Goal: Task Accomplishment & Management: Manage account settings

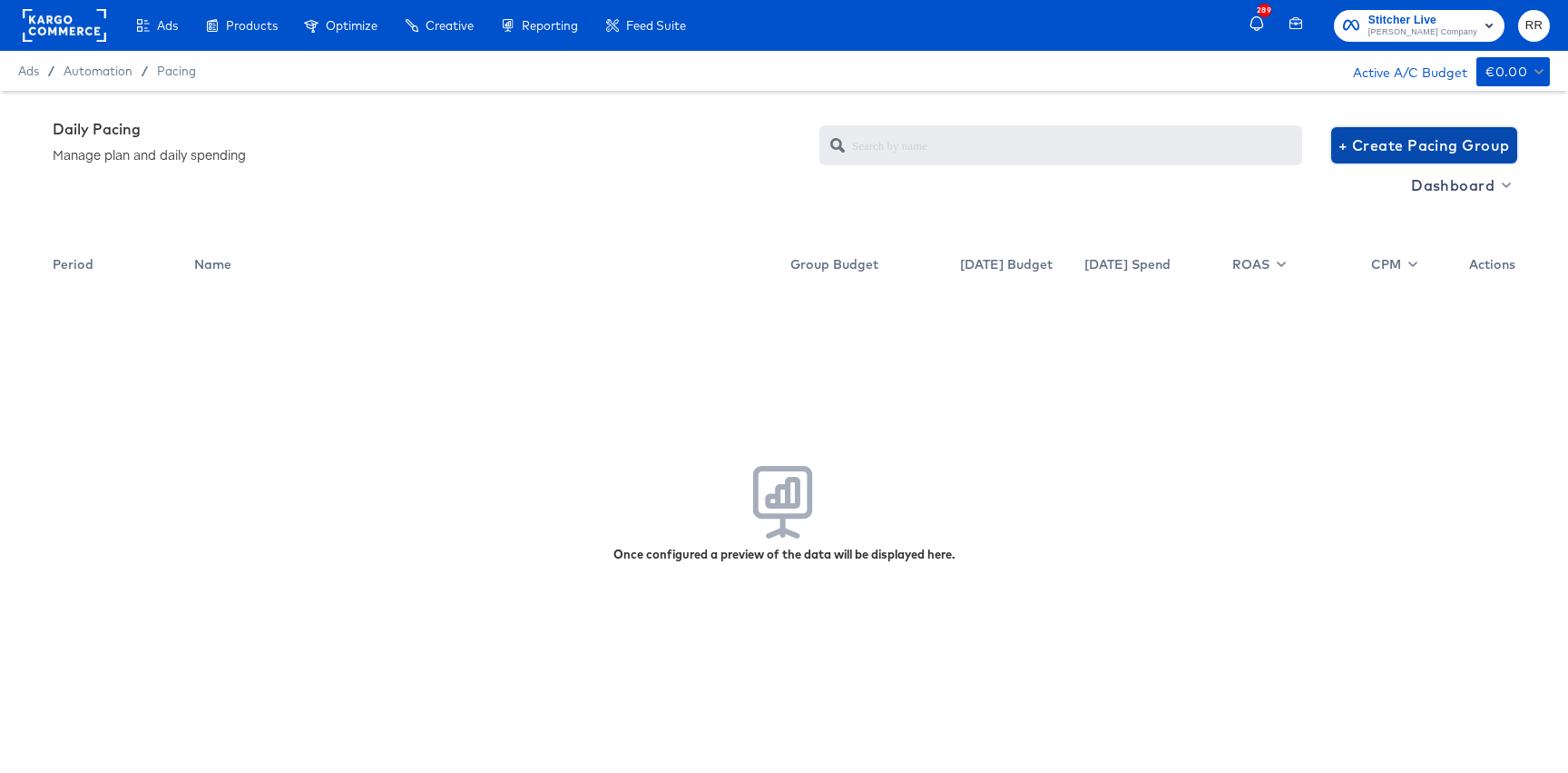
click at [1430, 150] on span "+ Create Pacing Group" at bounding box center [1424, 145] width 171 height 26
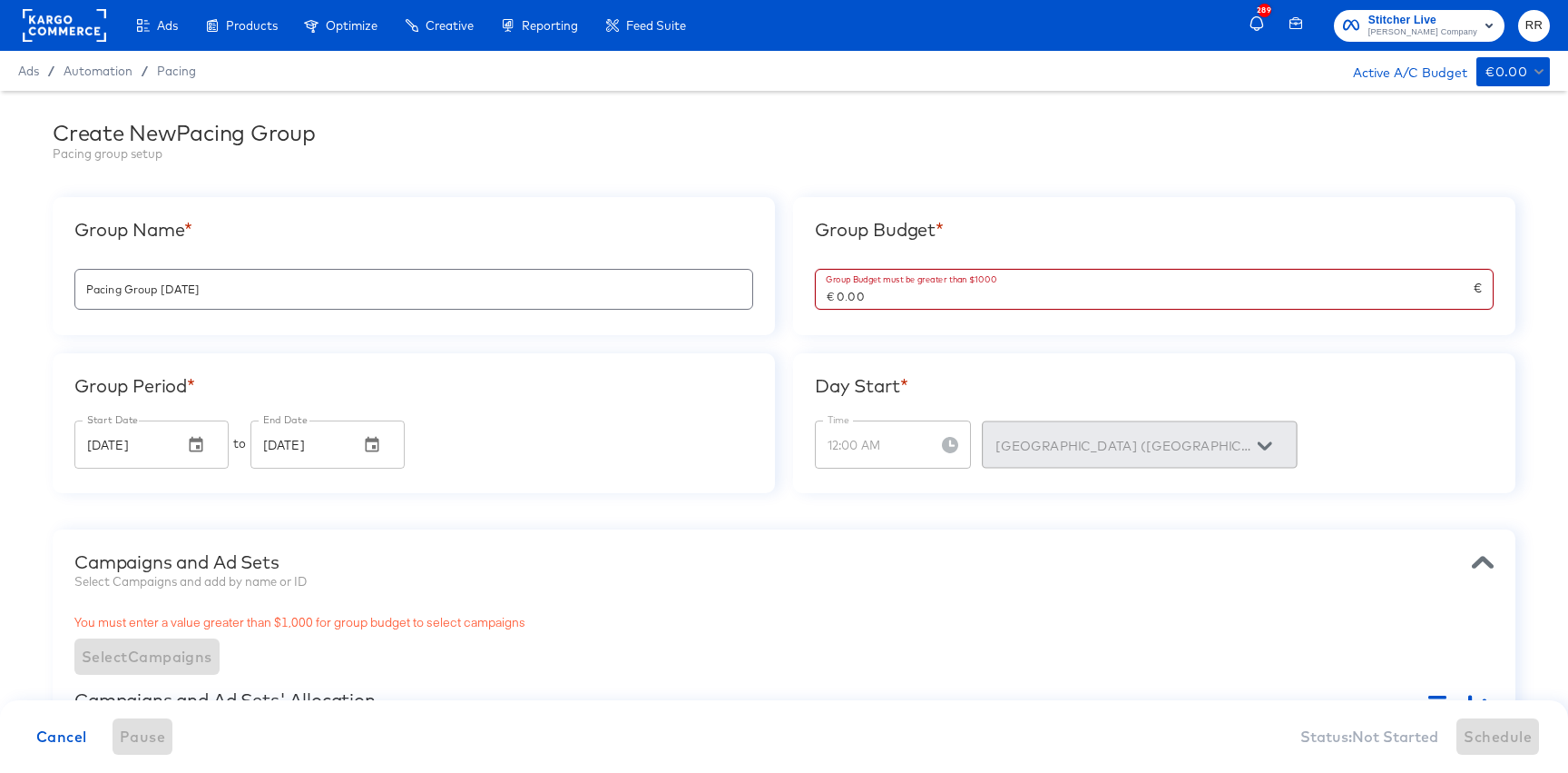
drag, startPoint x: 837, startPoint y: 298, endPoint x: 1039, endPoint y: 293, distance: 202.1
click at [1034, 298] on input "€ 0.00" at bounding box center [1145, 290] width 658 height 39
click at [647, 494] on div "Create New Pacing Group Pacing group setup Group Name * Pacing Group 2025-08-14…" at bounding box center [784, 670] width 1568 height 1160
type input "€ 3,000.00"
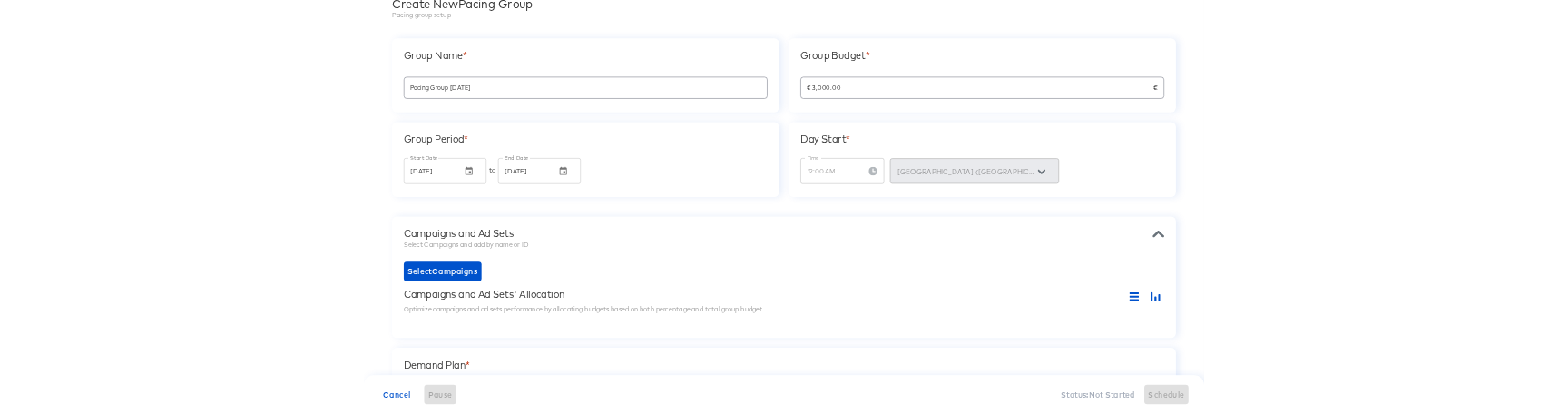
scroll to position [138, 0]
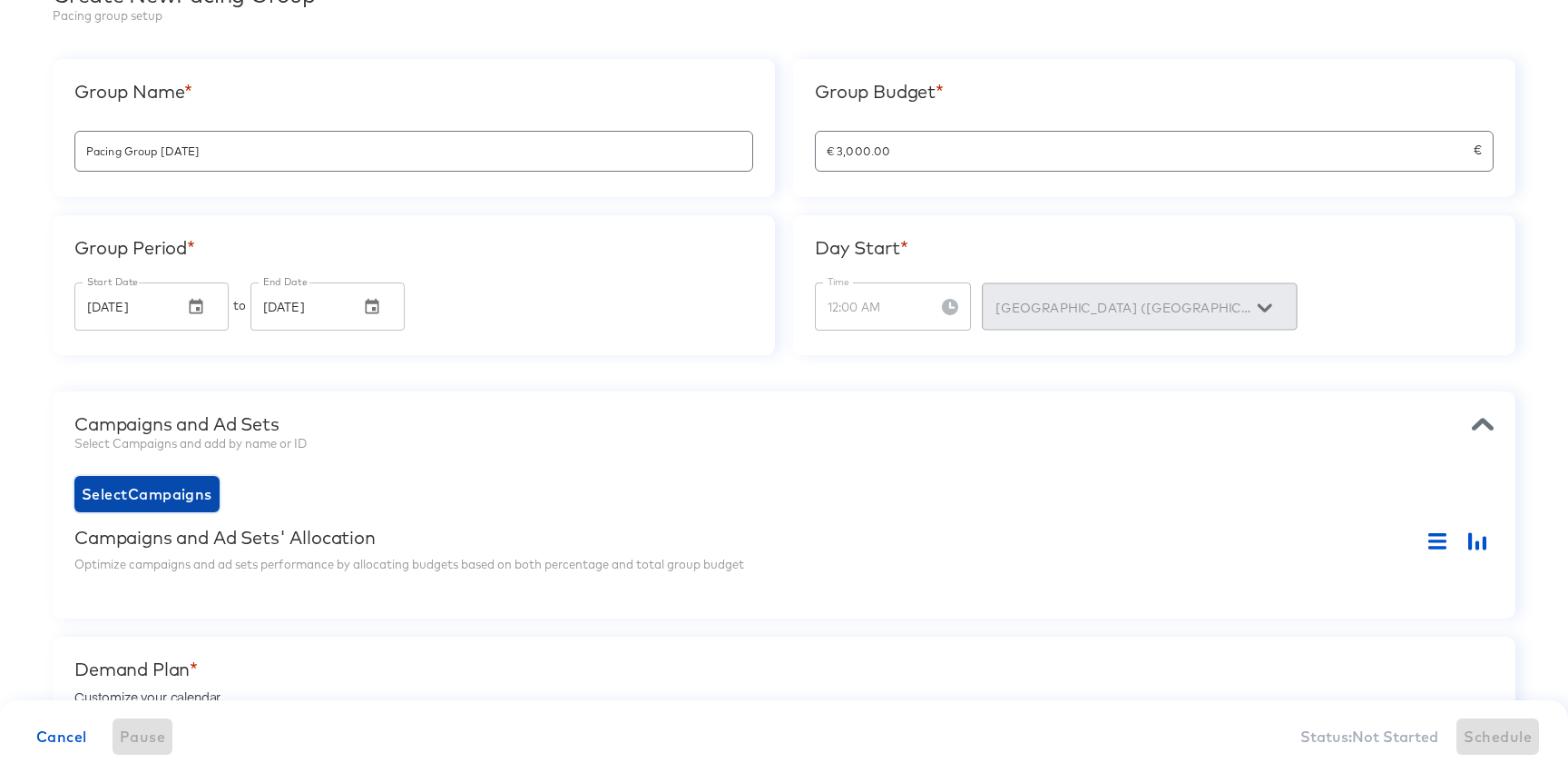
click at [122, 484] on span "Select Campaigns" at bounding box center [147, 494] width 131 height 26
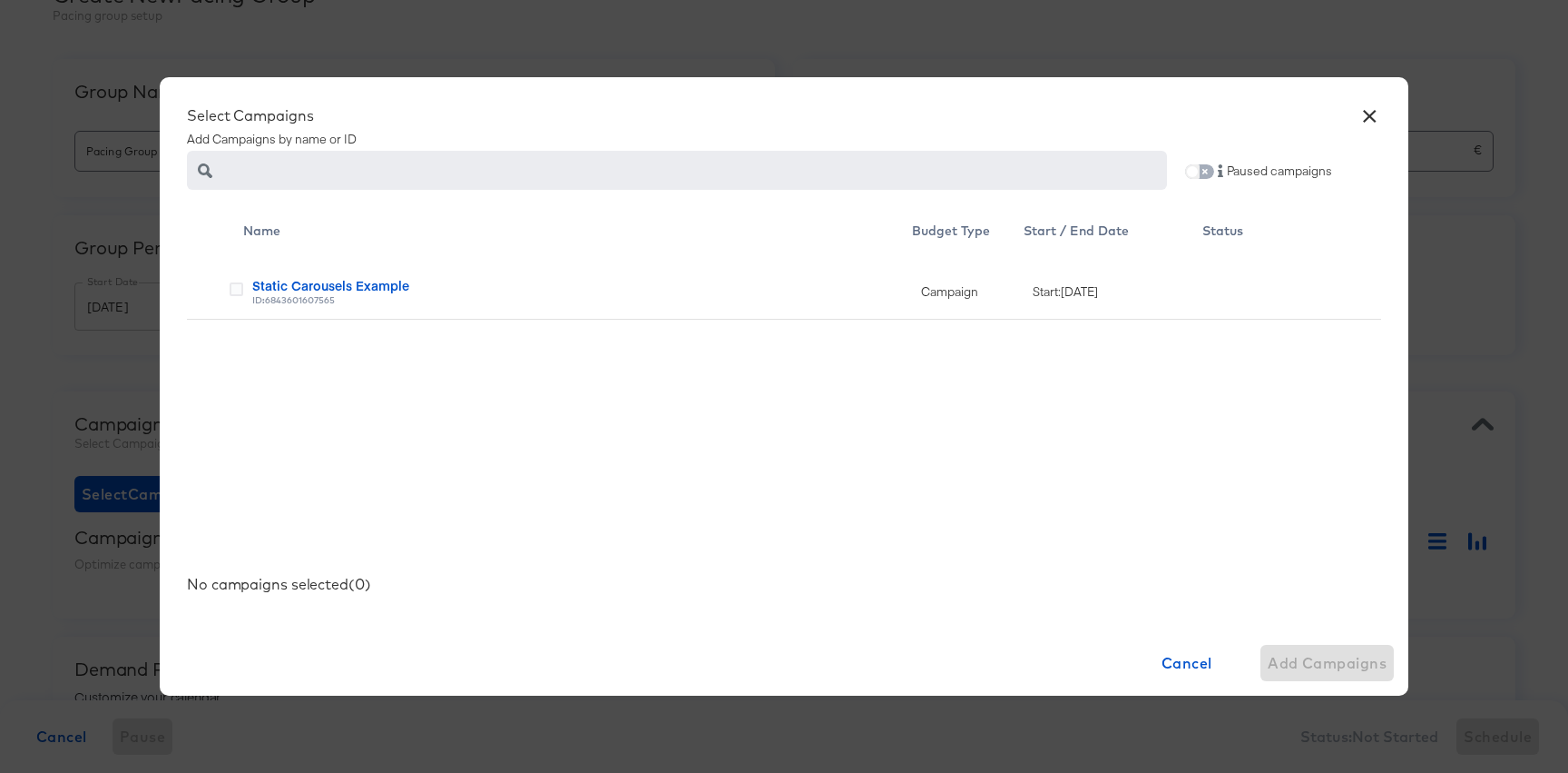
click at [1204, 172] on input "checkbox" at bounding box center [1193, 175] width 43 height 15
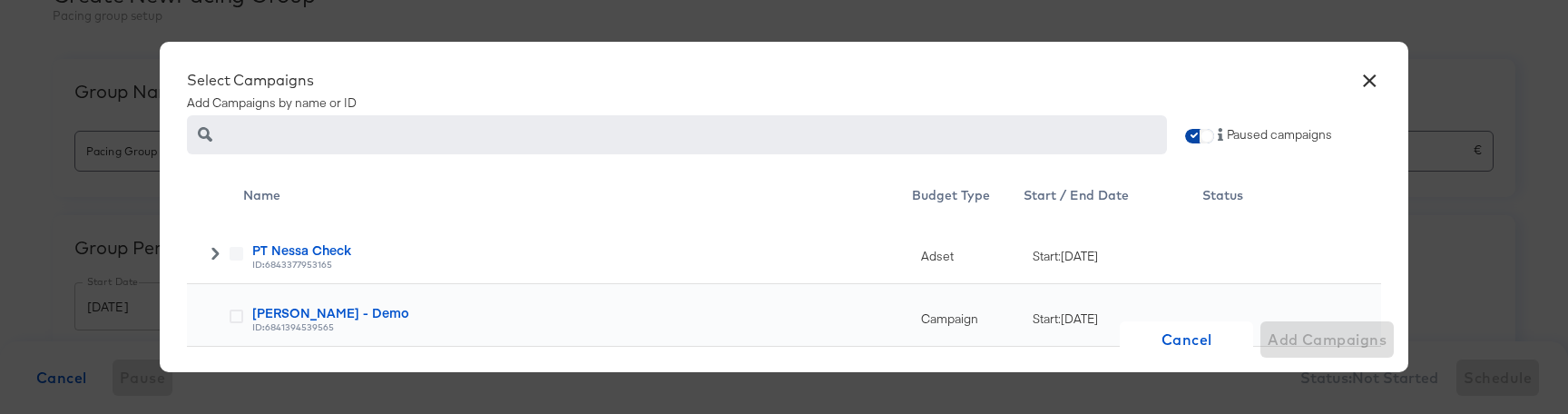
click at [1189, 139] on input "checkbox" at bounding box center [1207, 139] width 43 height 15
checkbox input "false"
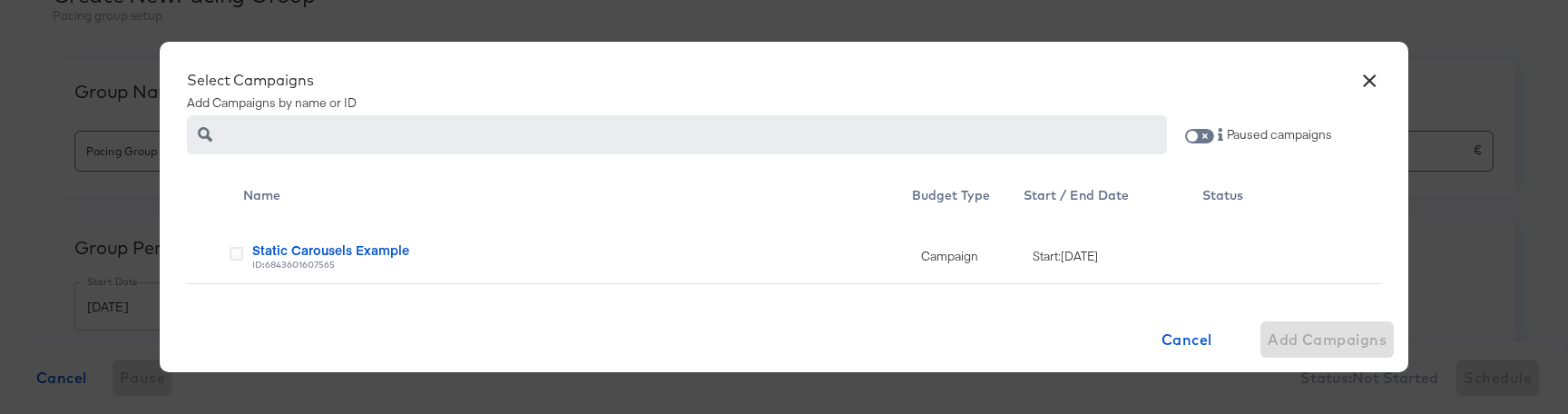
click at [316, 261] on div "ID: 6843601607565" at bounding box center [582, 264] width 660 height 13
copy div "6843601607565"
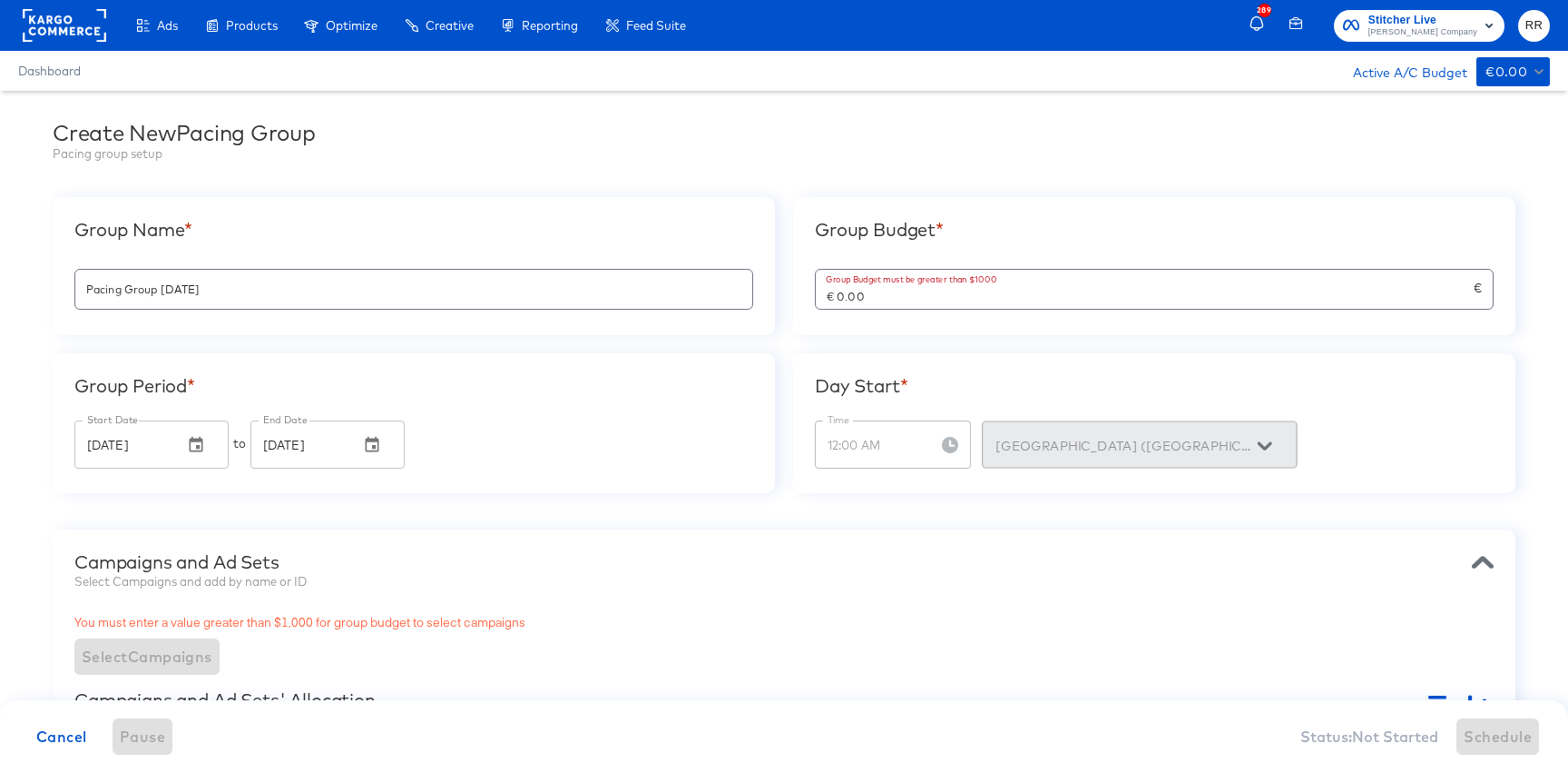
scroll to position [138, 0]
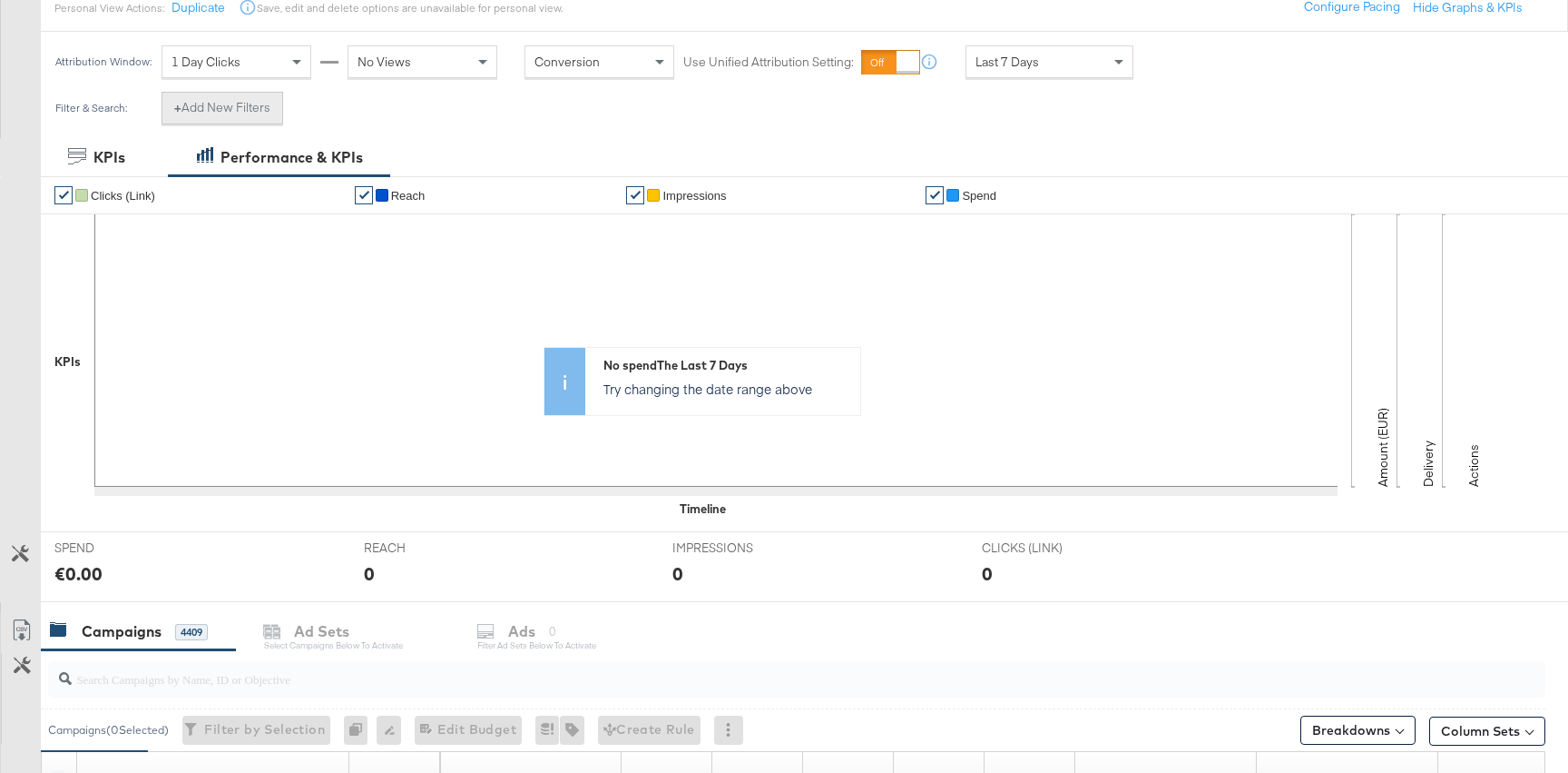
scroll to position [243, 0]
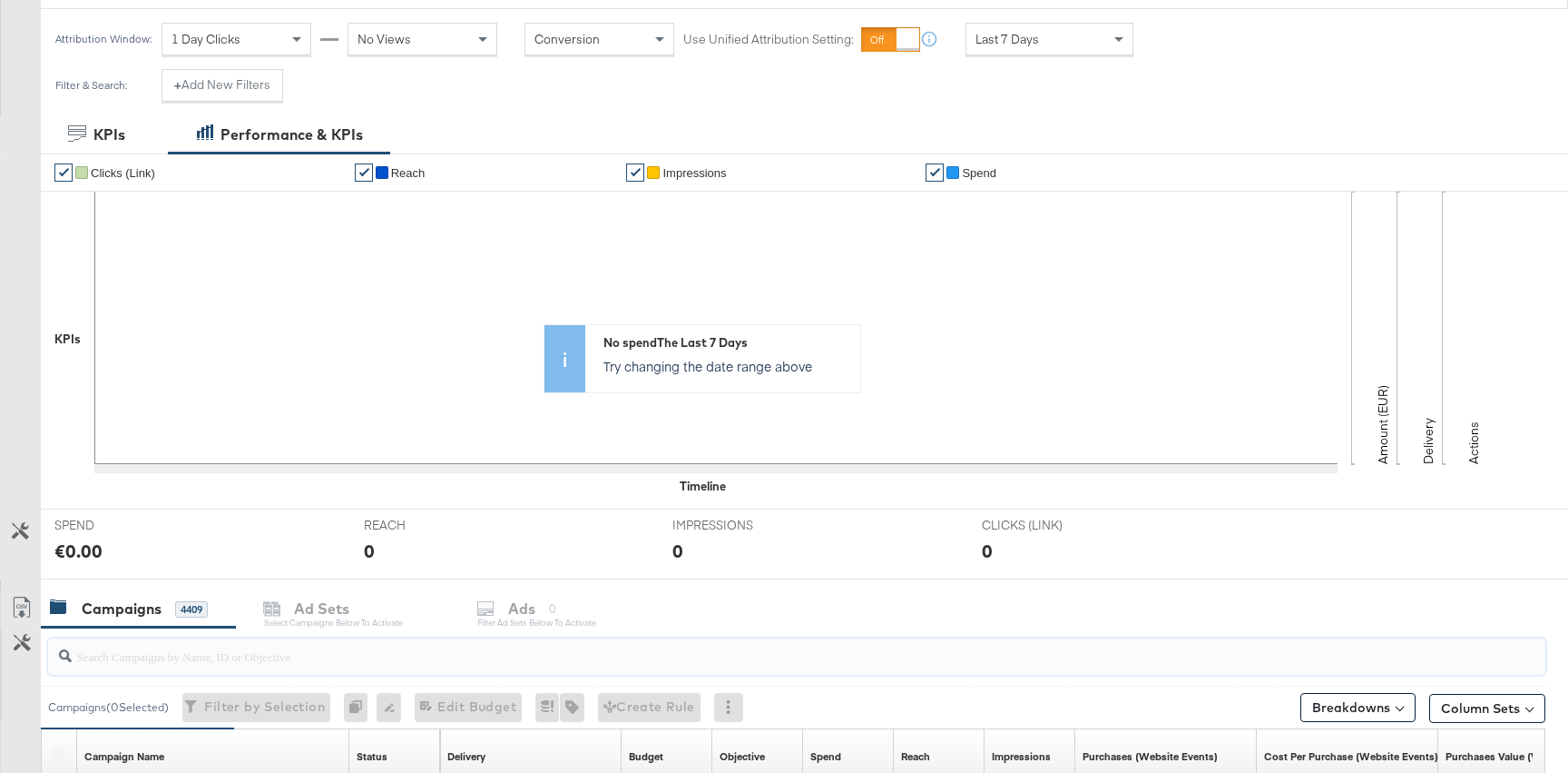
click at [210, 656] on input "search" at bounding box center [741, 649] width 1338 height 35
paste input "6843601607565"
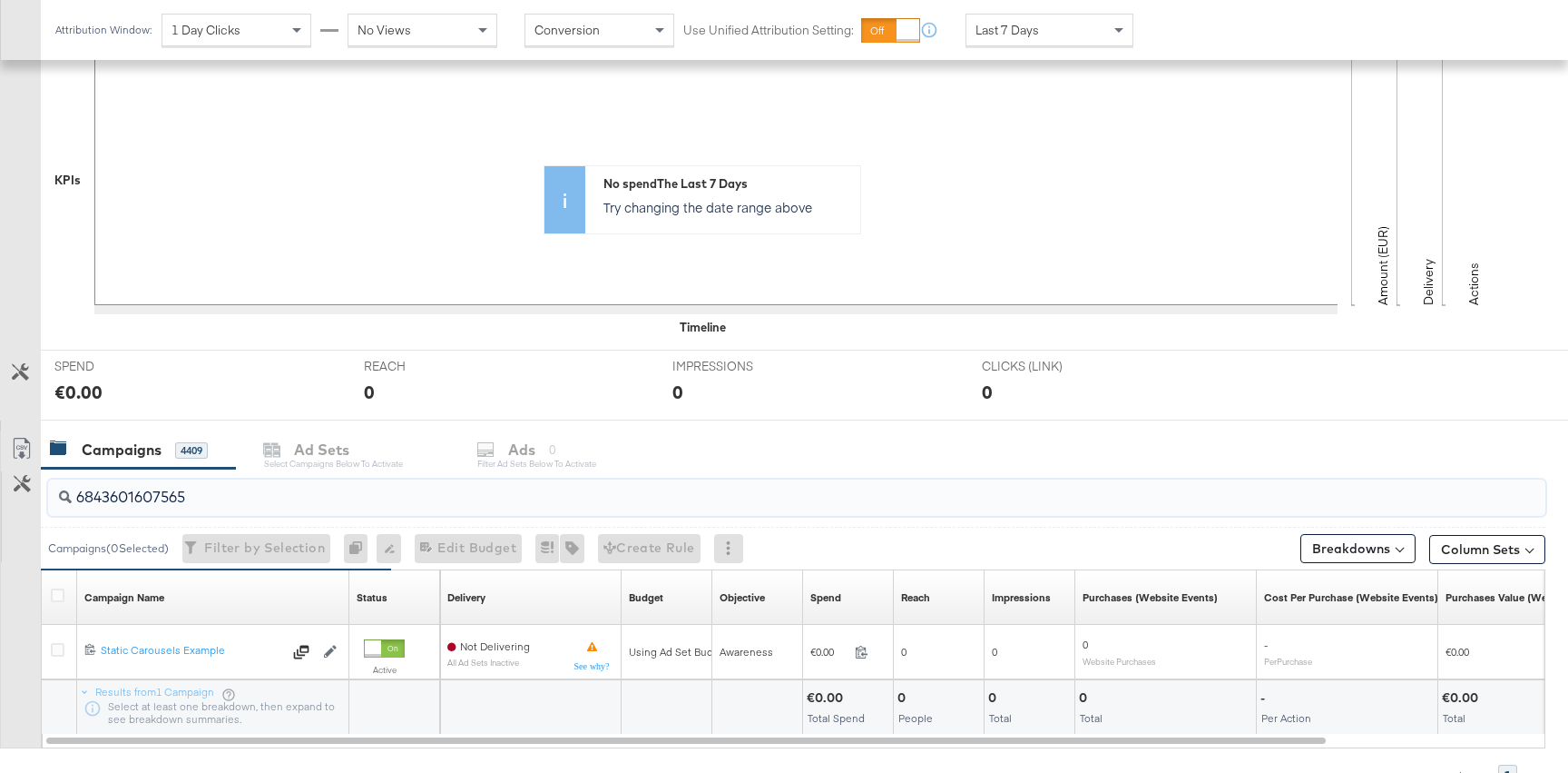
scroll to position [496, 0]
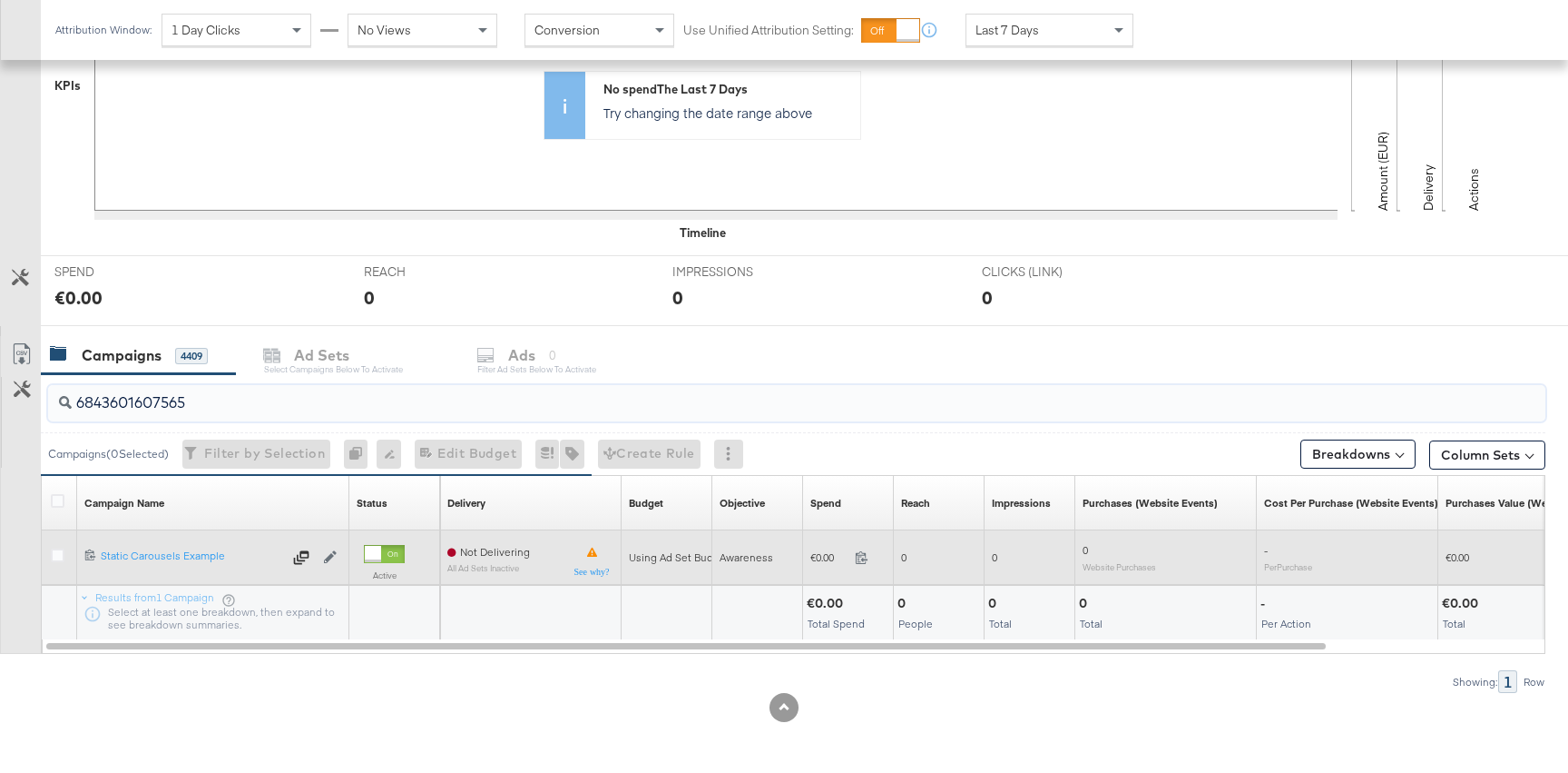
type input "6843601607565"
click at [377, 550] on div at bounding box center [373, 554] width 17 height 17
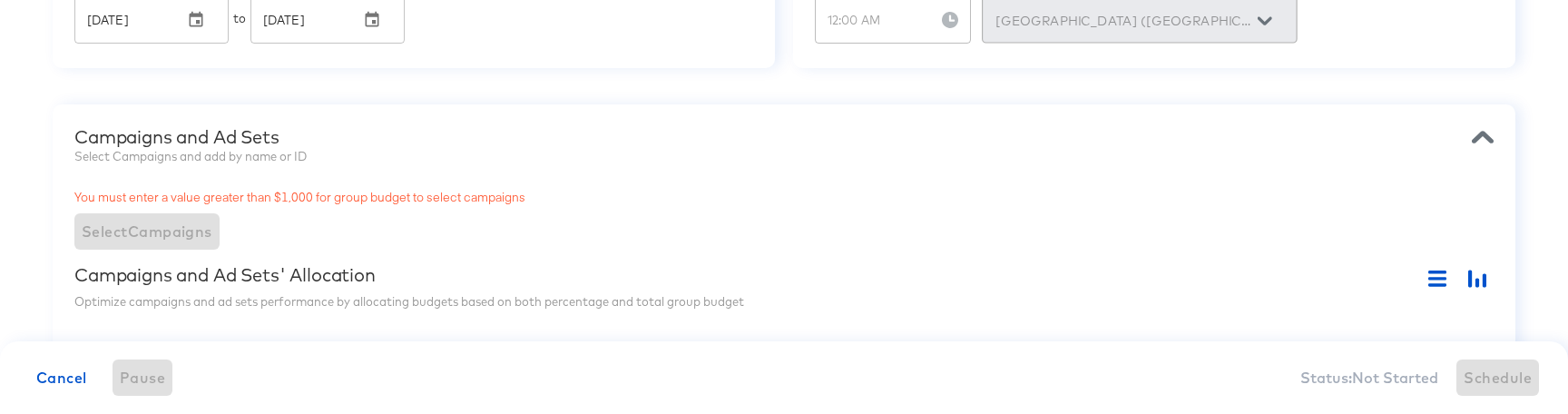
scroll to position [74, 0]
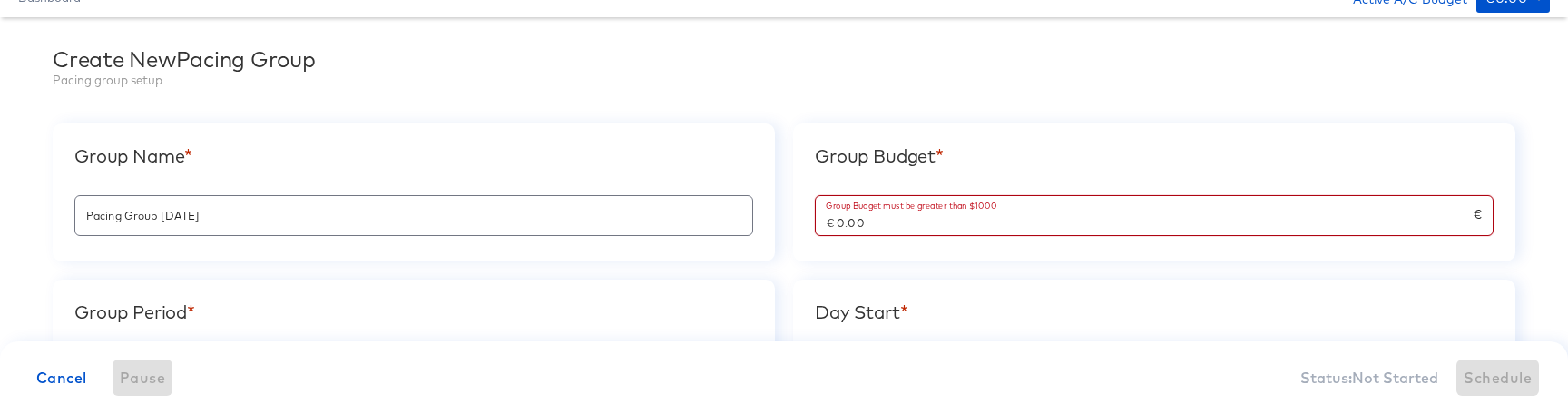
drag, startPoint x: 840, startPoint y: 224, endPoint x: 1040, endPoint y: 219, distance: 200.1
click at [1028, 224] on input "€ 0.00" at bounding box center [1145, 216] width 658 height 39
click at [448, 302] on div "Group Period *" at bounding box center [414, 312] width 679 height 22
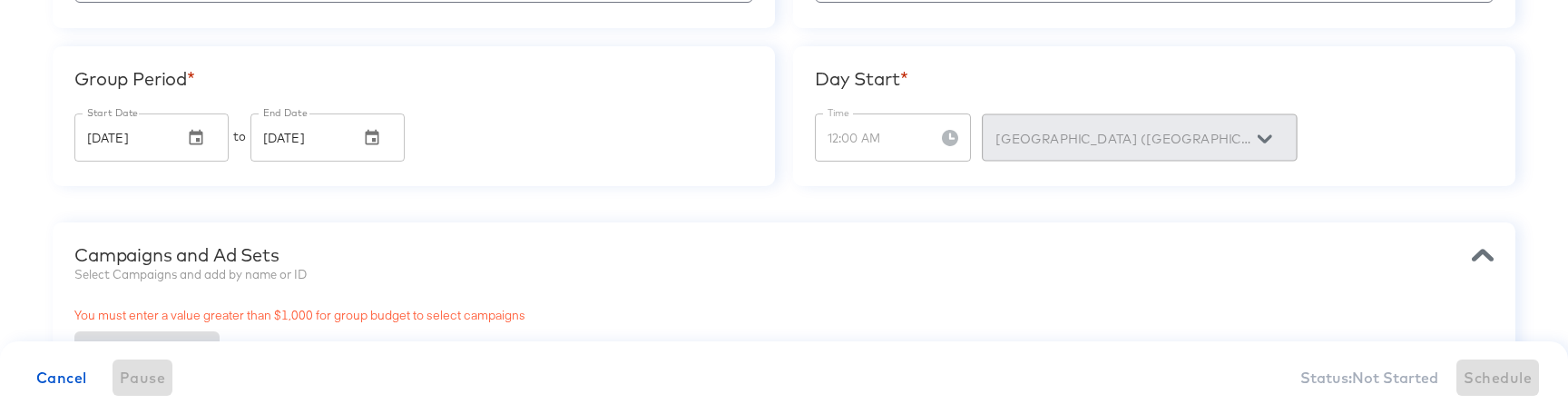
type input "€ 3,000.00"
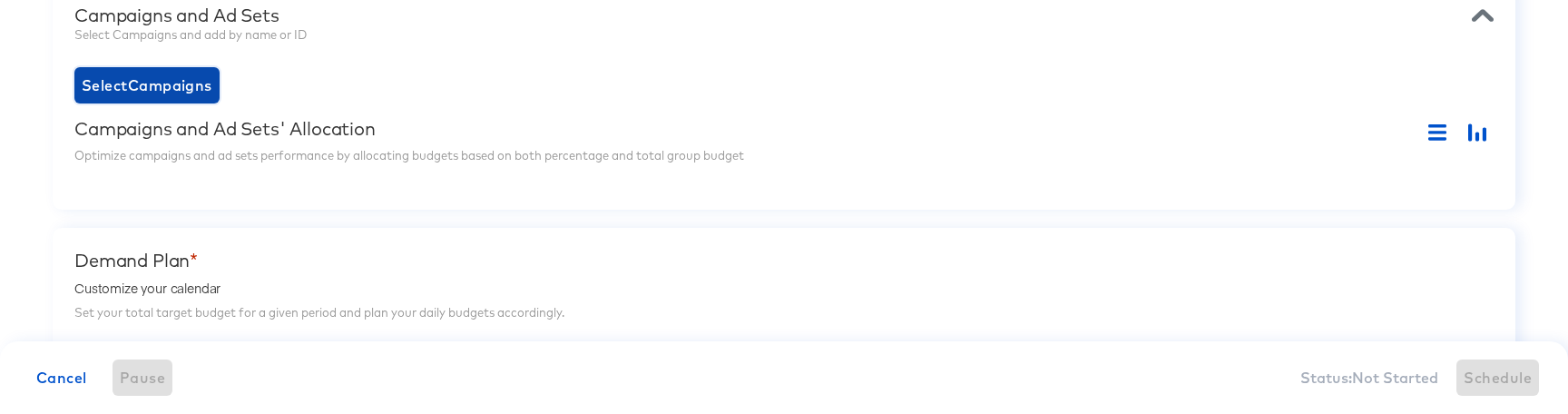
click at [204, 98] on button "Select Campaigns" at bounding box center [147, 85] width 145 height 36
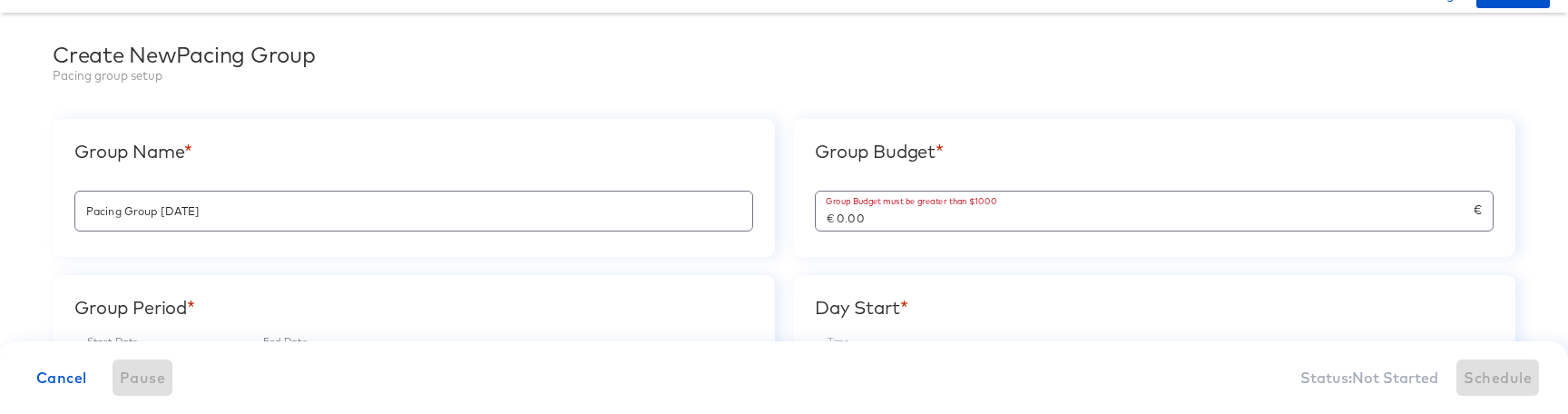
scroll to position [84, 0]
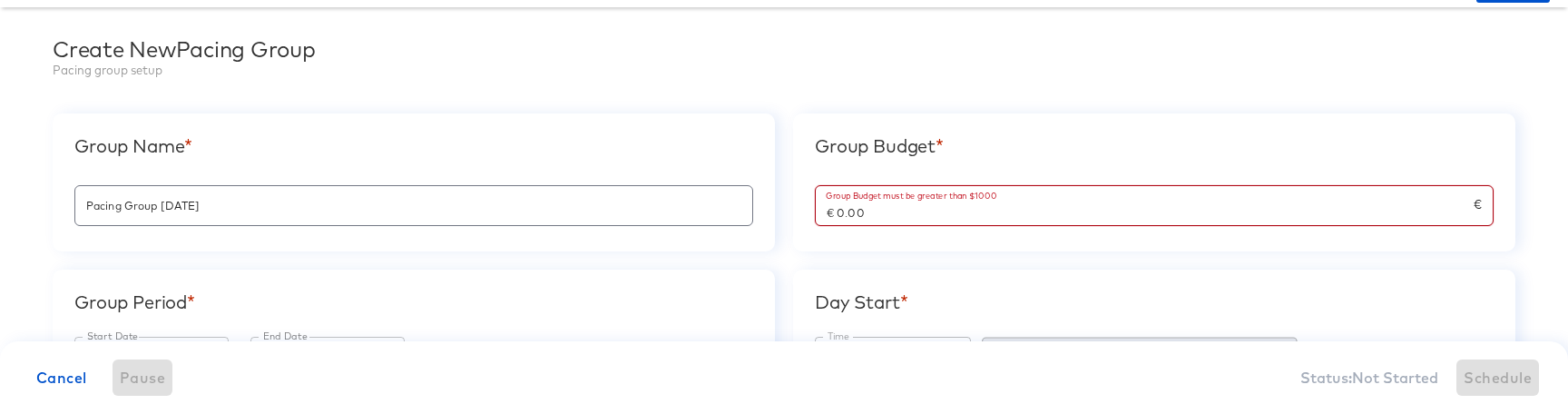
drag, startPoint x: 840, startPoint y: 214, endPoint x: 1030, endPoint y: 201, distance: 190.4
click at [999, 213] on input "€ 0.00" at bounding box center [1145, 206] width 658 height 39
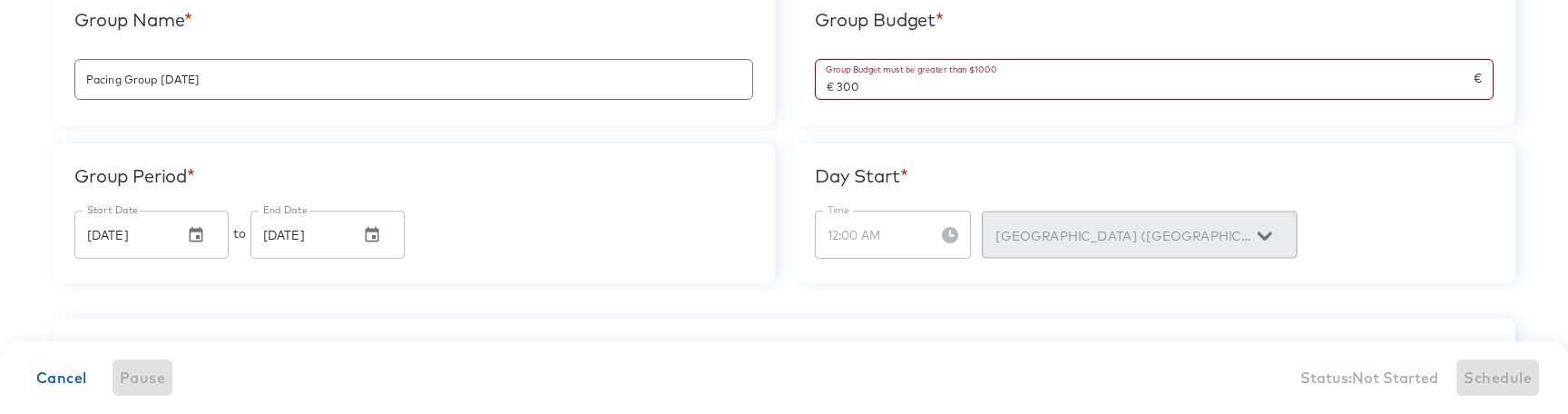
scroll to position [211, 0]
drag, startPoint x: 859, startPoint y: 91, endPoint x: 1102, endPoint y: 91, distance: 243.0
click at [1089, 91] on input "€ 300.000" at bounding box center [1145, 79] width 658 height 39
click at [713, 133] on div "Group Name * Pacing Group [DATE] Group Budget * Group Budget must be greater th…" at bounding box center [784, 134] width 1464 height 296
type input "€ 3,000.00"
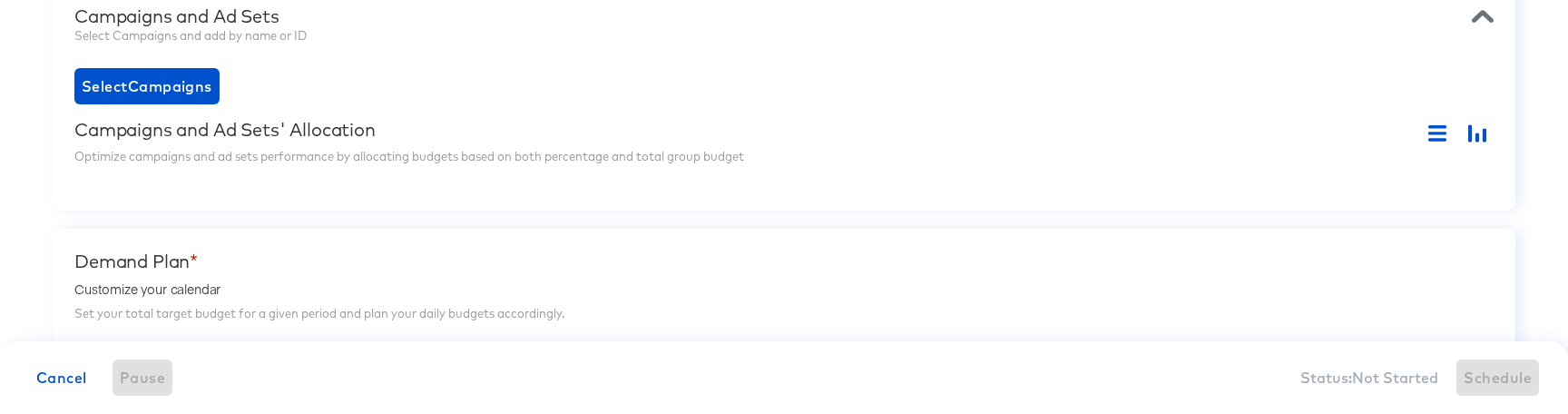
scroll to position [578, 0]
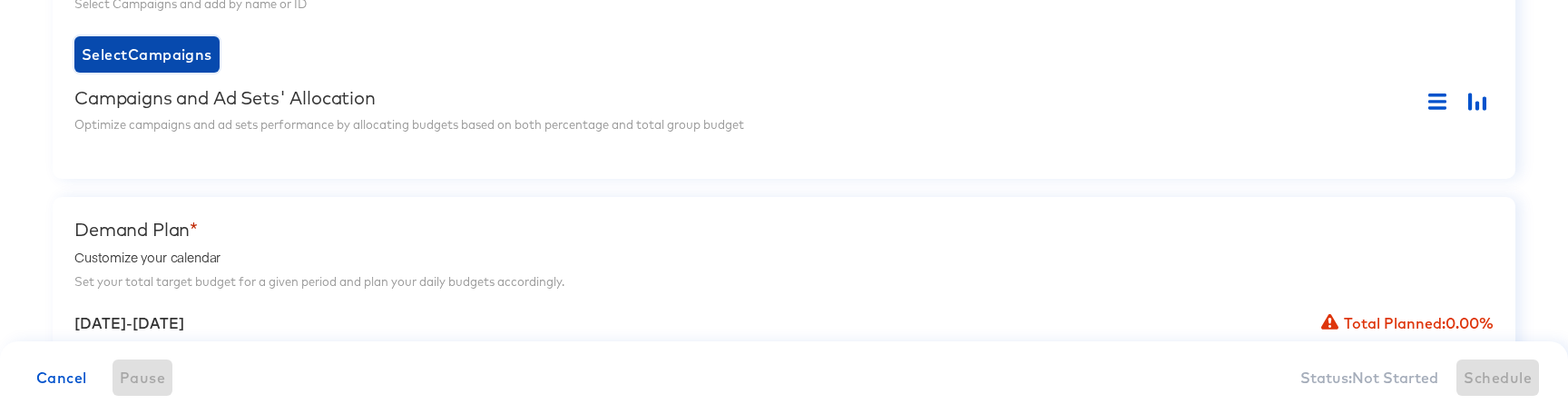
click at [175, 55] on span "Select Campaigns" at bounding box center [147, 54] width 131 height 26
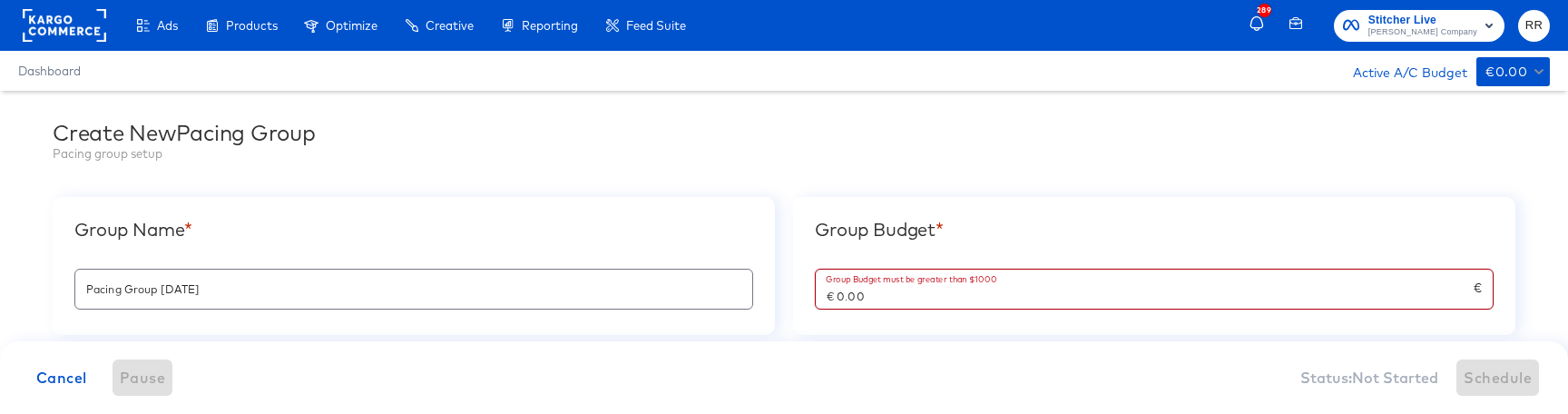
drag, startPoint x: 842, startPoint y: 294, endPoint x: 1109, endPoint y: 289, distance: 267.0
click at [1096, 294] on input "€ 0.00" at bounding box center [1145, 290] width 658 height 39
click at [1145, 160] on div "Pacing group setup" at bounding box center [784, 153] width 1464 height 17
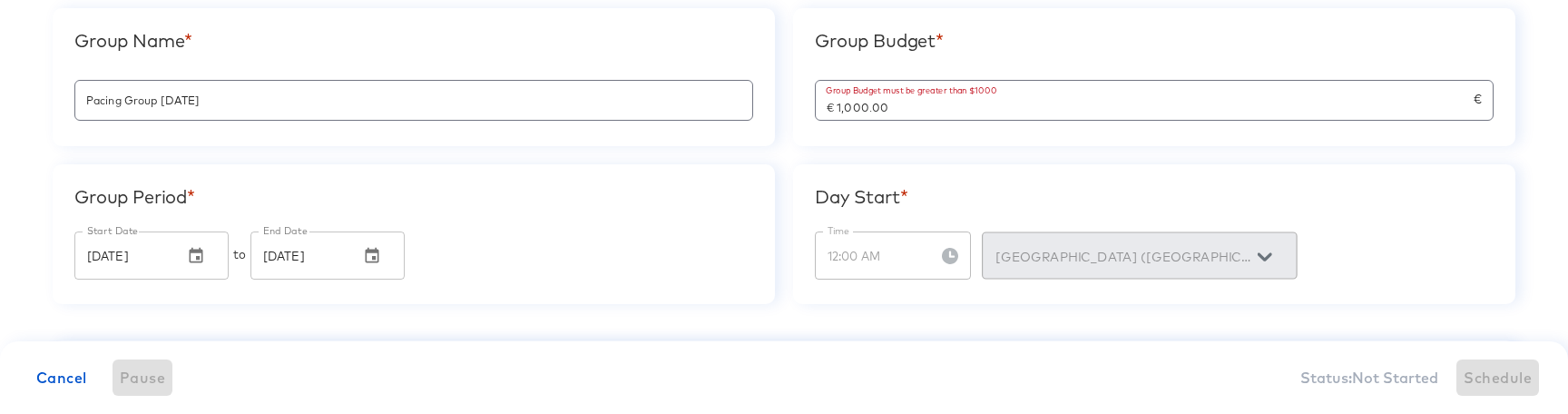
scroll to position [161, 0]
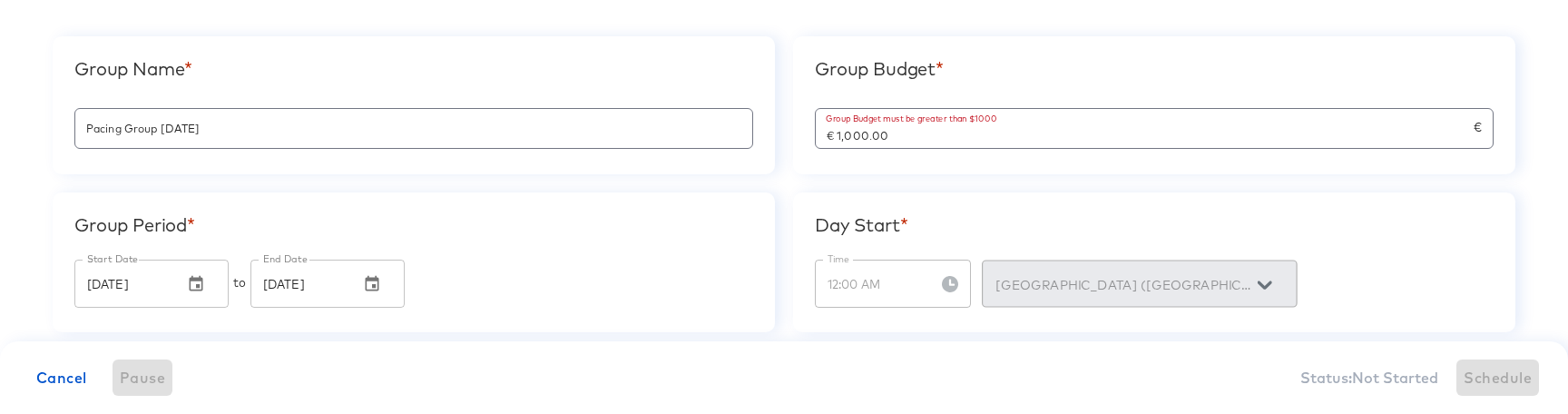
drag, startPoint x: 858, startPoint y: 133, endPoint x: 1133, endPoint y: 133, distance: 275.0
click at [1108, 133] on input "€ 1,000.00" at bounding box center [1145, 129] width 658 height 39
click at [661, 234] on div "Group Period *" at bounding box center [414, 225] width 679 height 22
type input "€ 1,002.00"
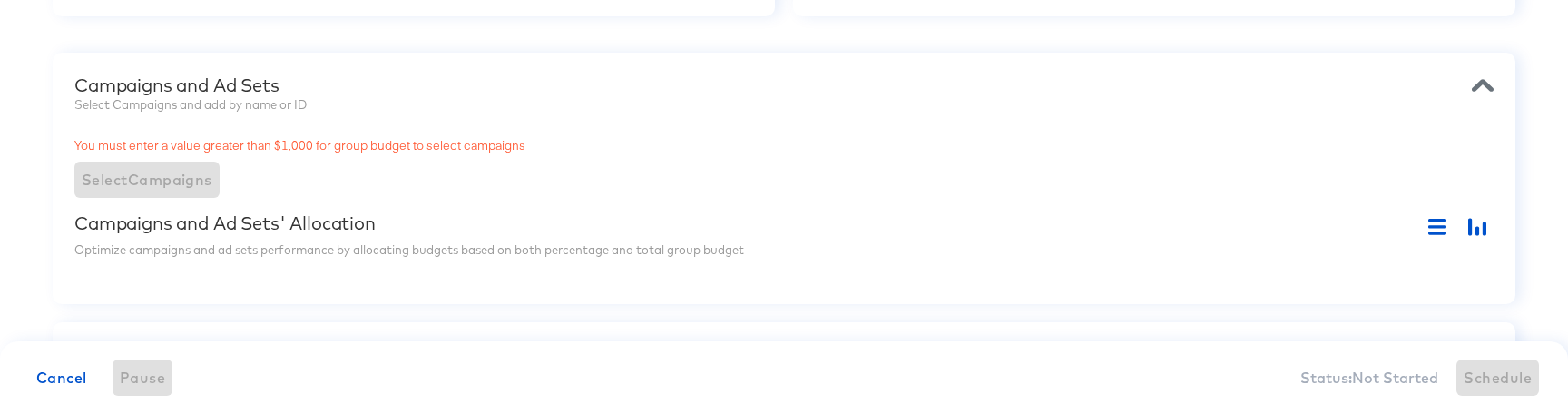
scroll to position [66, 0]
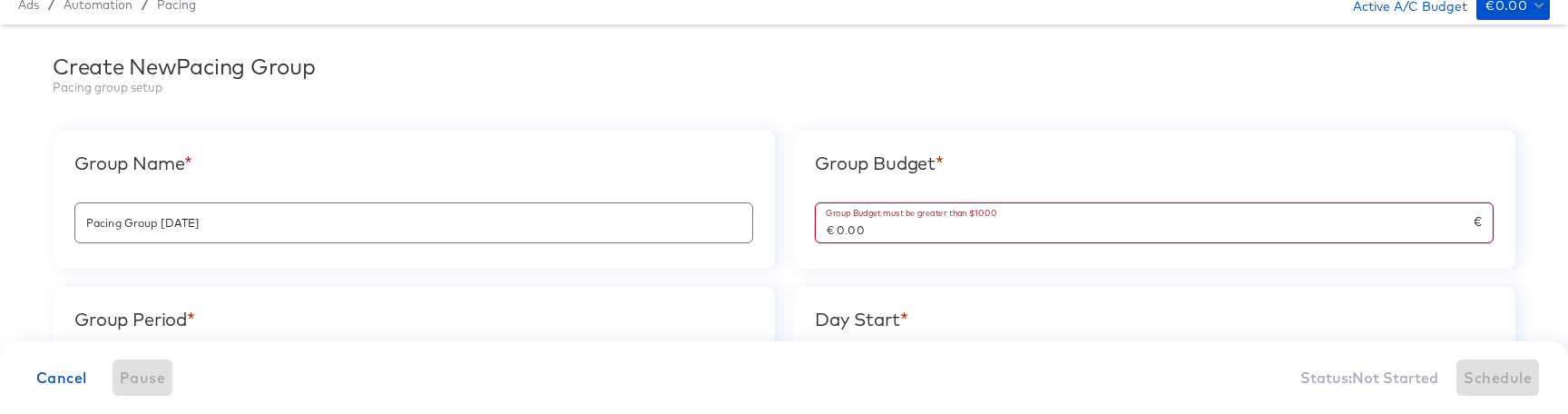
drag, startPoint x: 840, startPoint y: 233, endPoint x: 990, endPoint y: 228, distance: 150.1
click at [986, 231] on input "€ 0.00" at bounding box center [1145, 223] width 658 height 39
click at [817, 230] on input "€ 10003" at bounding box center [1145, 223] width 658 height 39
type input "€ 10,003.00"
click at [807, 226] on div "Group Budget * € 10,003.00 €" at bounding box center [1154, 200] width 722 height 138
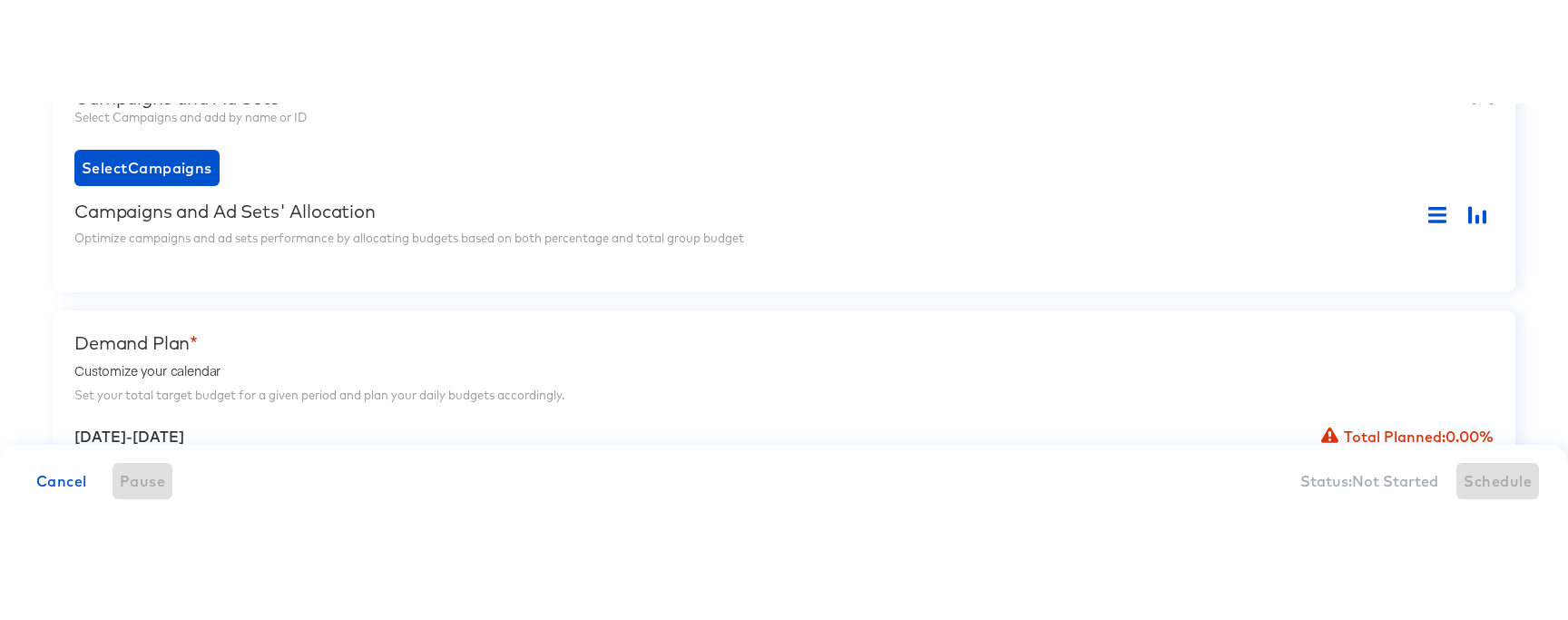
scroll to position [565, 0]
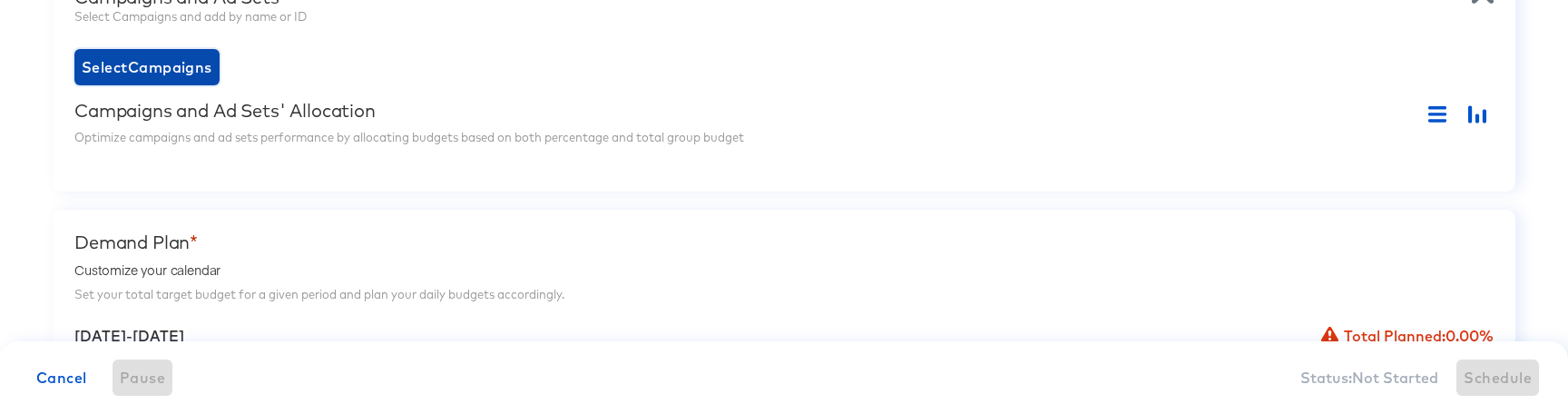
click at [151, 56] on span "Select Campaigns" at bounding box center [147, 67] width 131 height 26
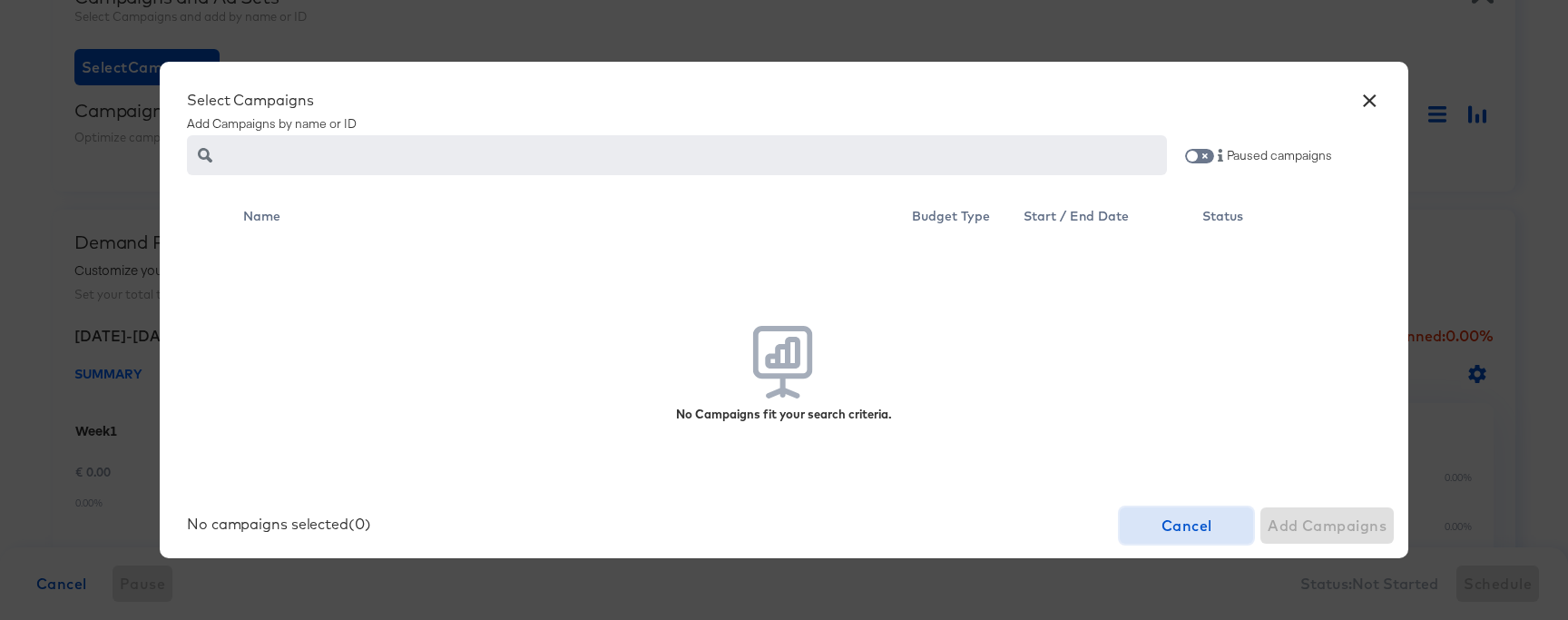
click at [1191, 413] on span "Cancel" at bounding box center [1187, 525] width 119 height 26
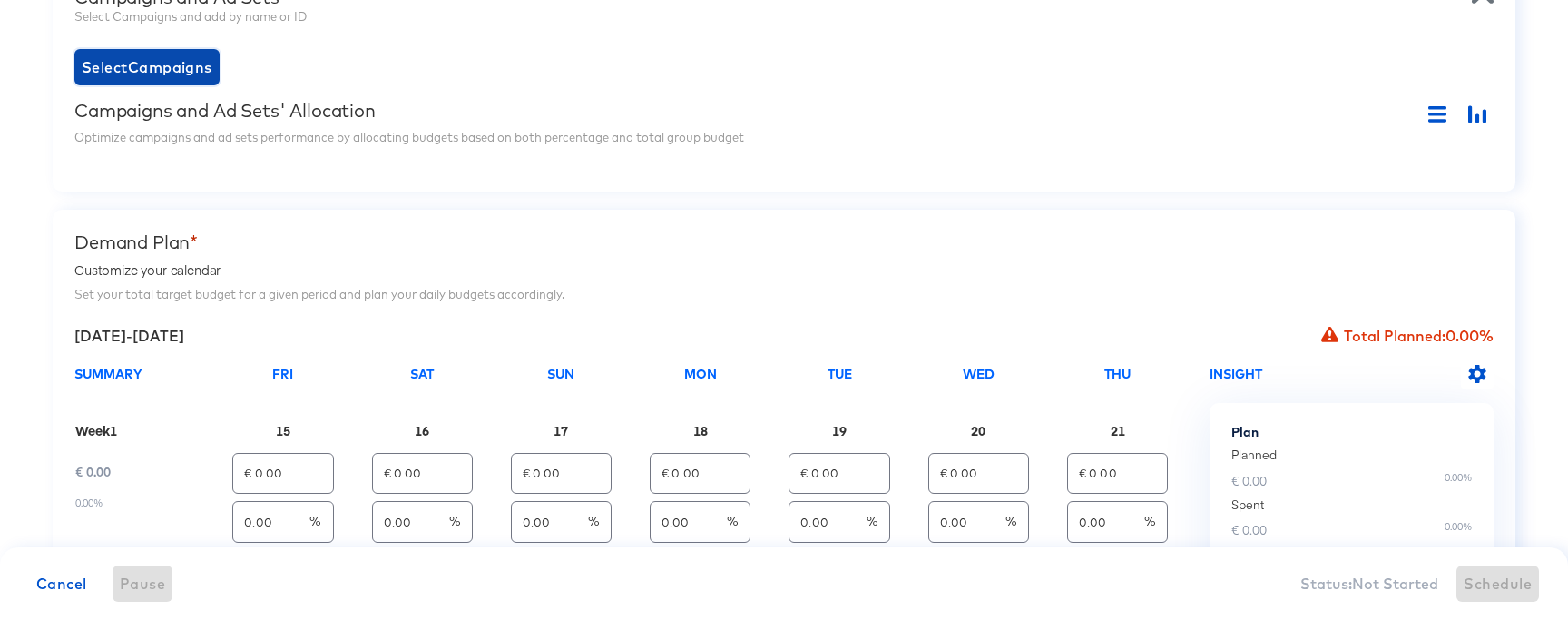
click at [160, 79] on span "Select Campaigns" at bounding box center [147, 67] width 131 height 26
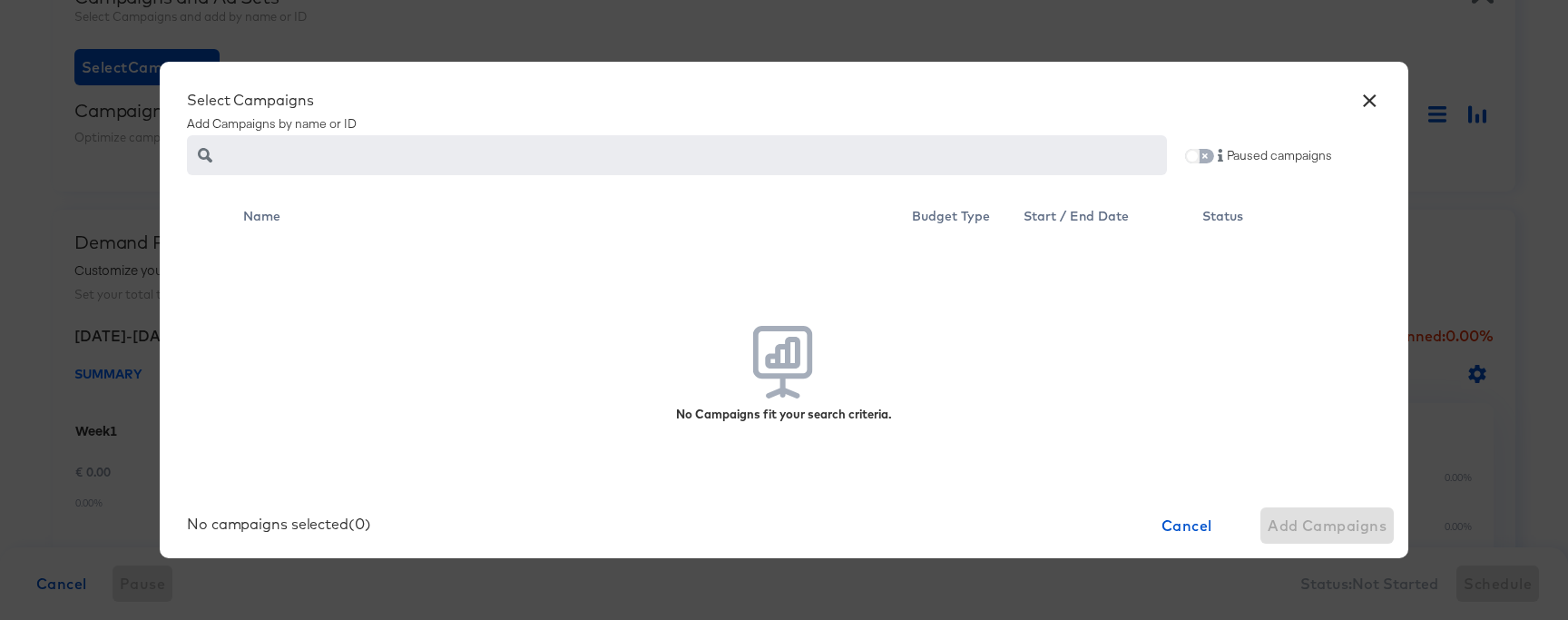
click at [1206, 155] on input "checkbox" at bounding box center [1193, 160] width 43 height 15
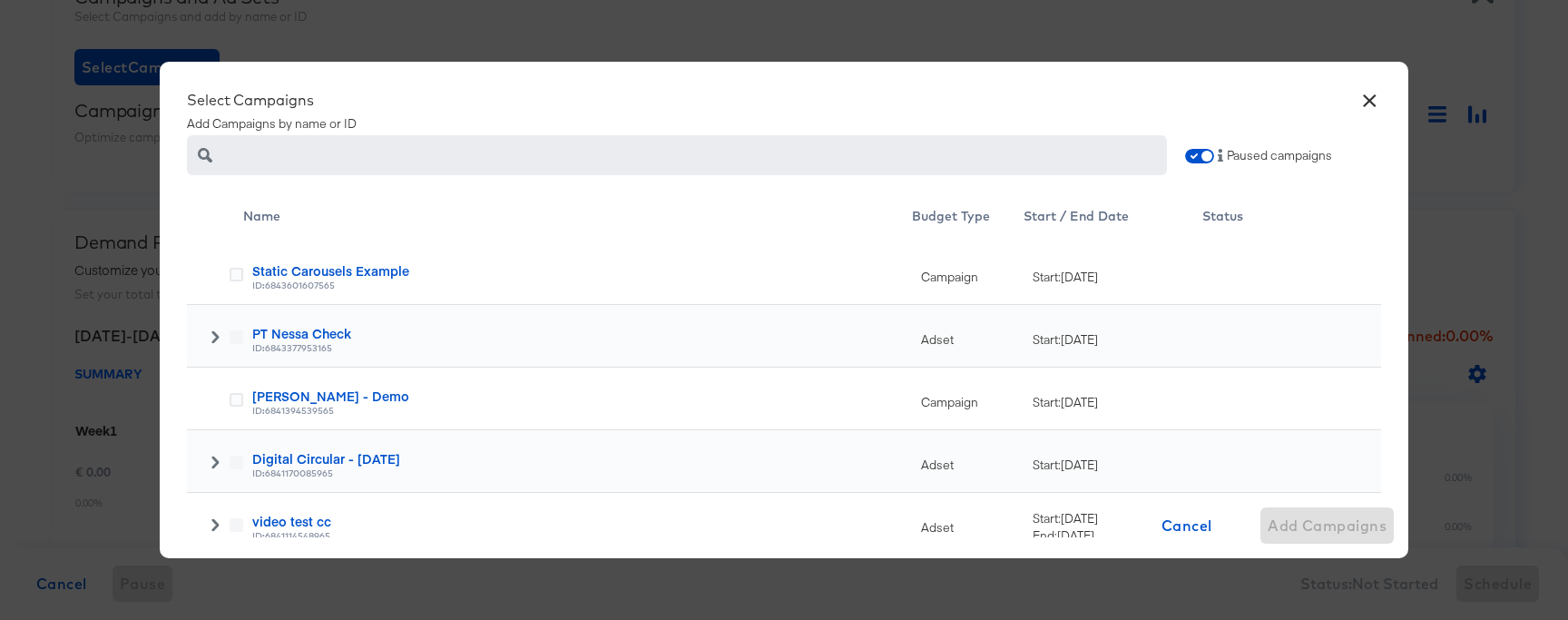
click at [1373, 93] on button "×" at bounding box center [1369, 96] width 33 height 33
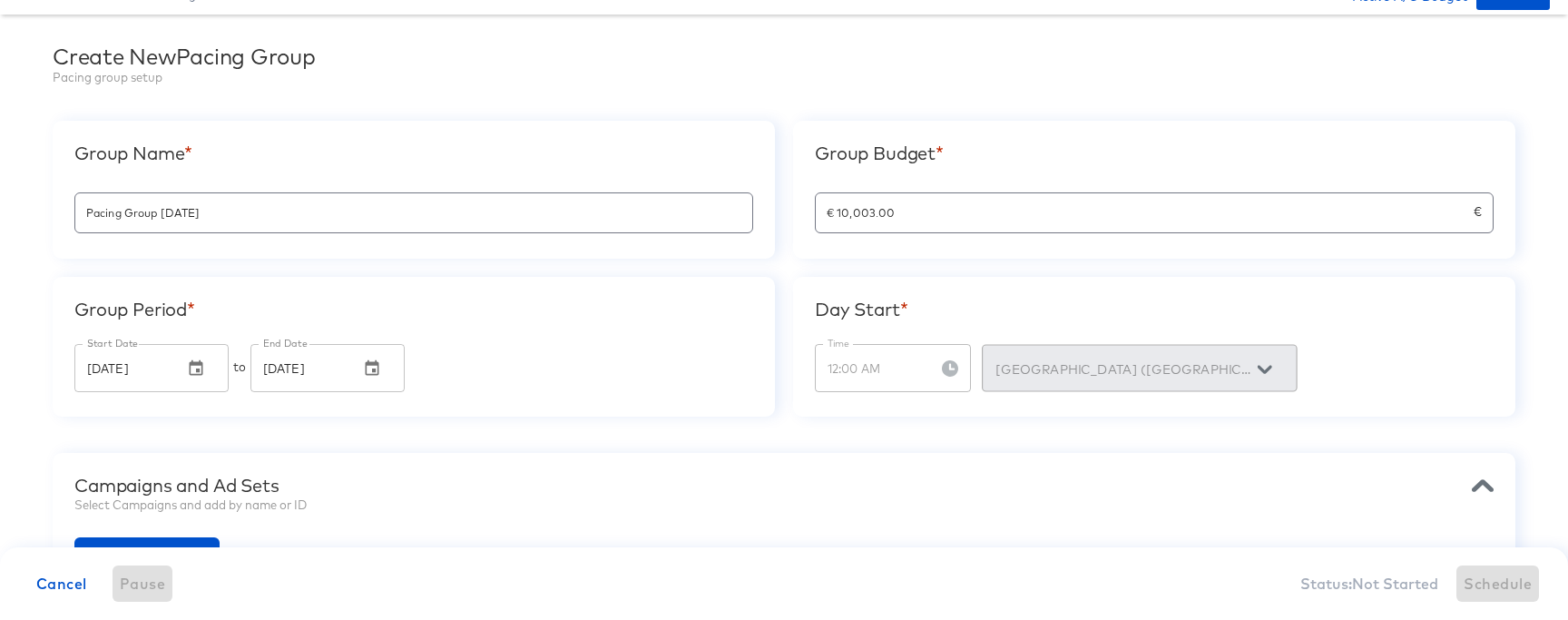
scroll to position [0, 0]
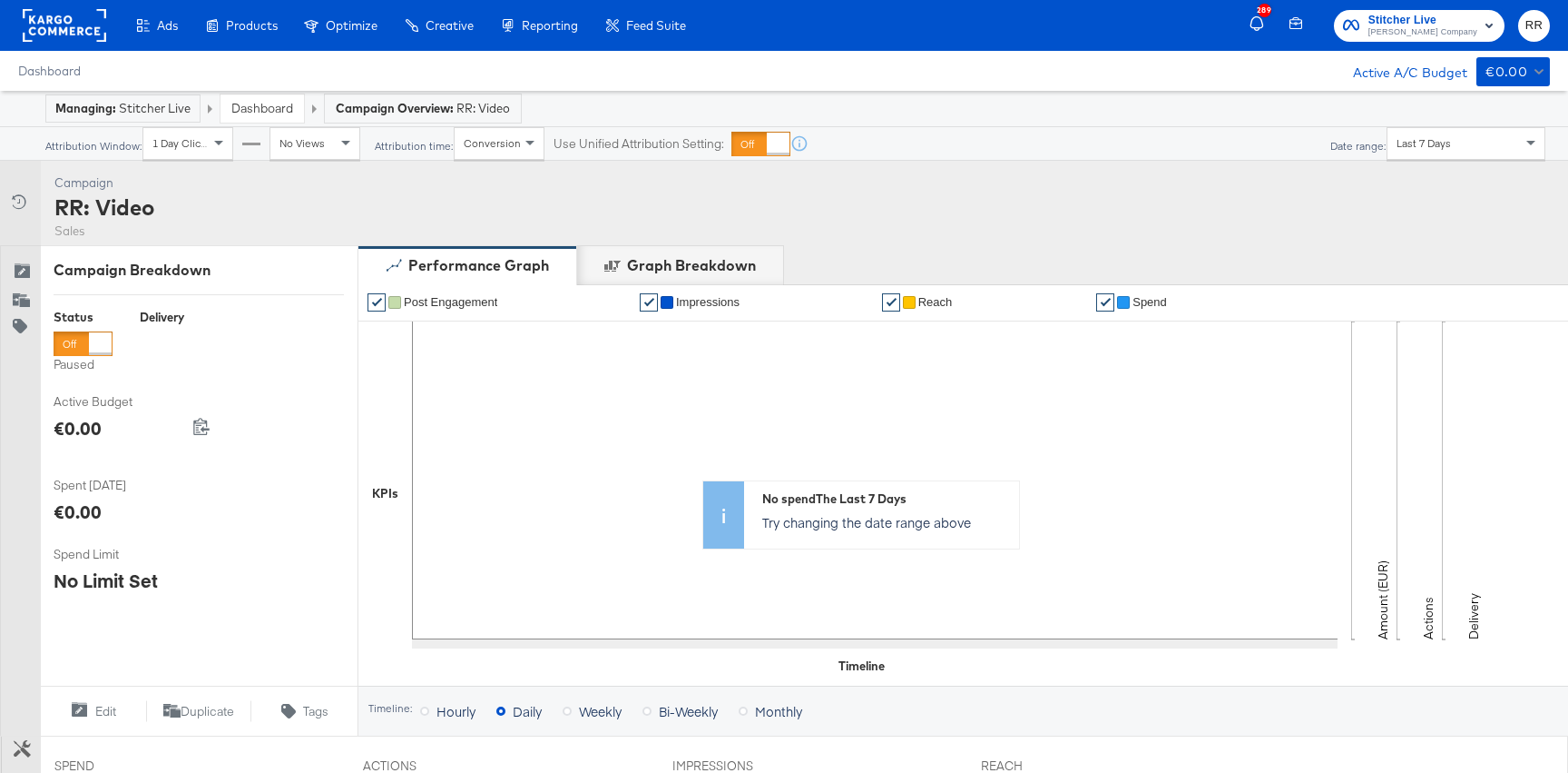
scroll to position [559, 0]
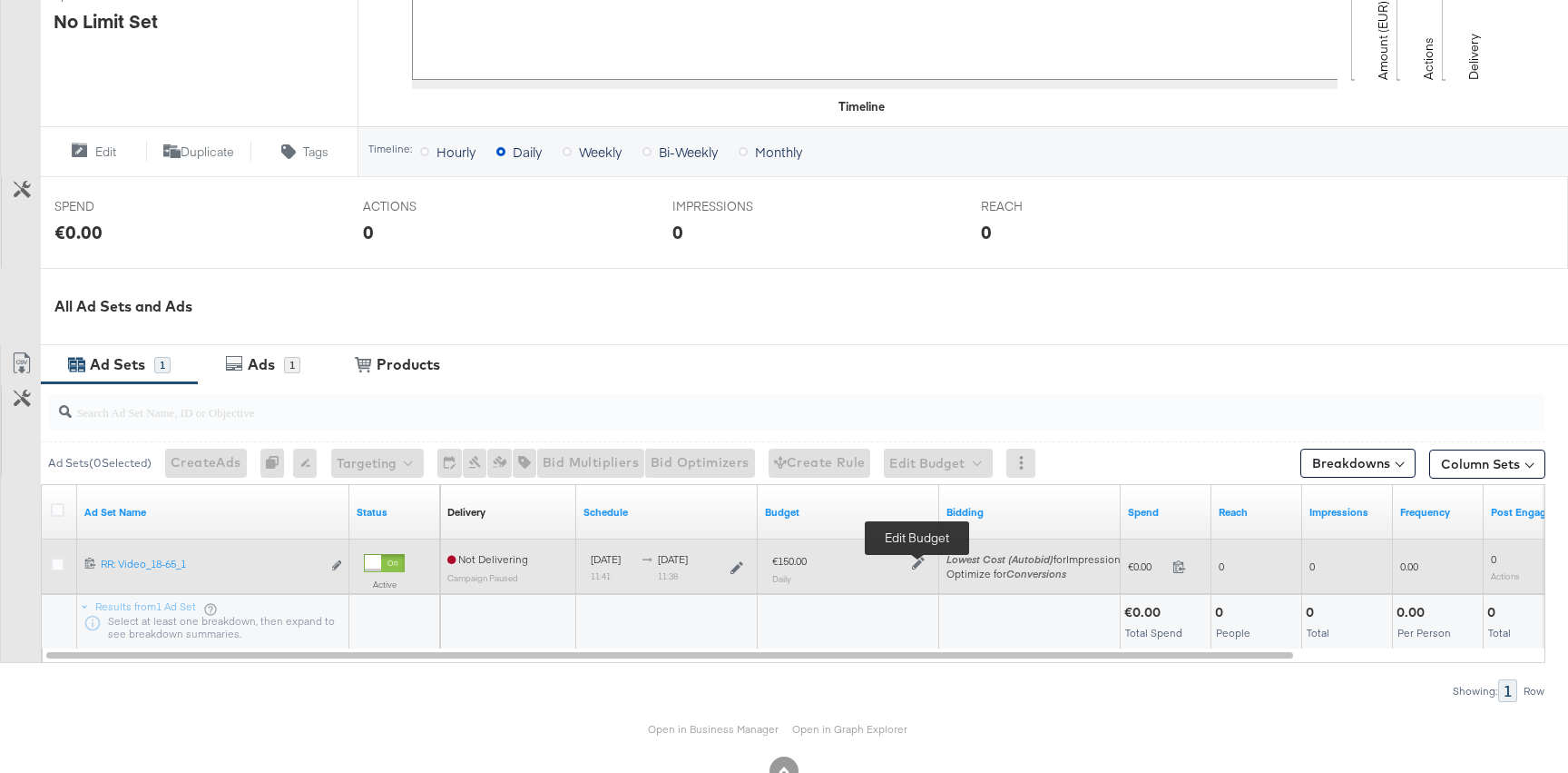
click at [920, 560] on icon at bounding box center [919, 563] width 13 height 13
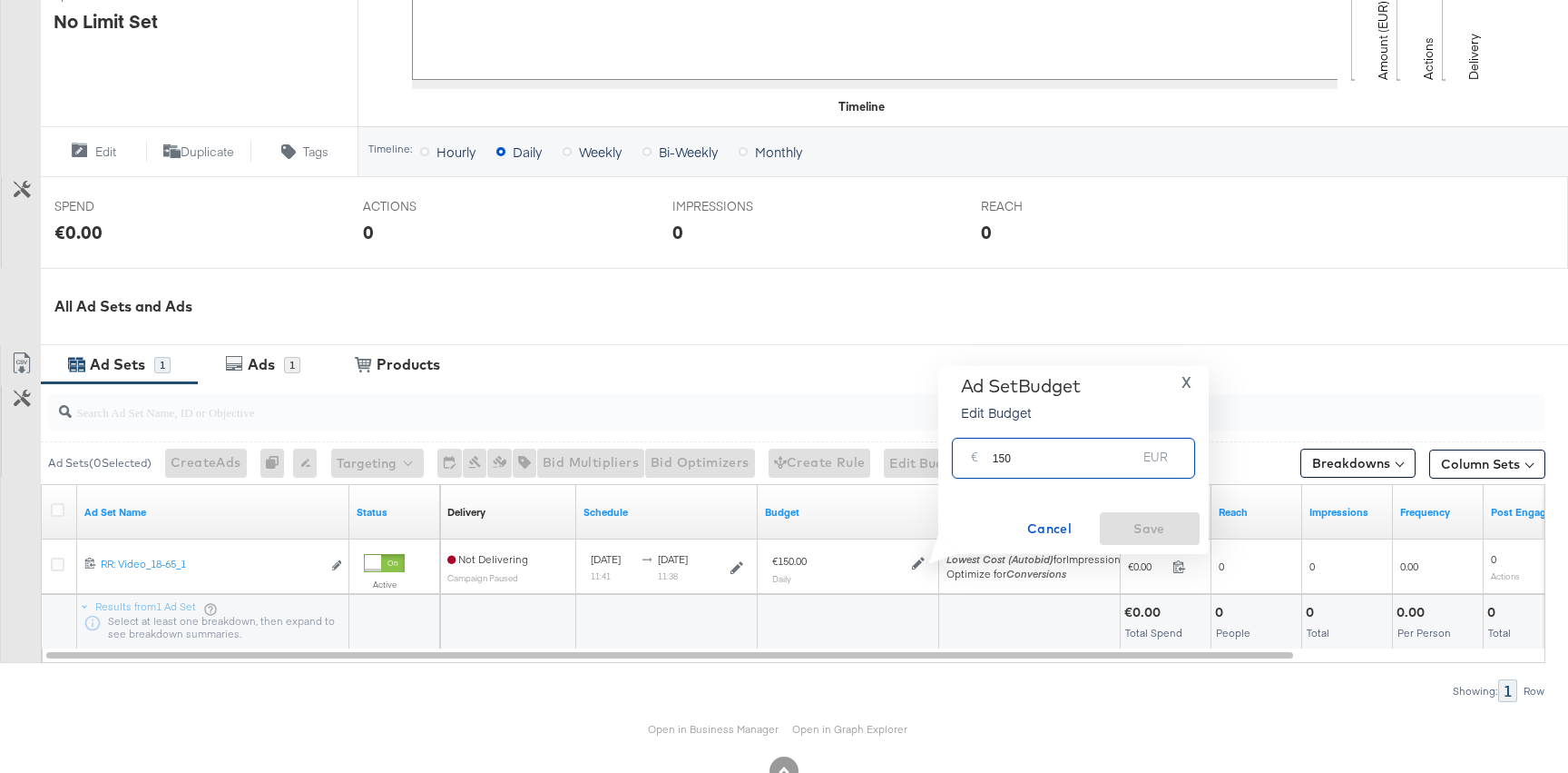
drag, startPoint x: 996, startPoint y: 457, endPoint x: 1136, endPoint y: 457, distance: 140.0
click at [1136, 457] on input "150" at bounding box center [1065, 451] width 144 height 39
type input "1"
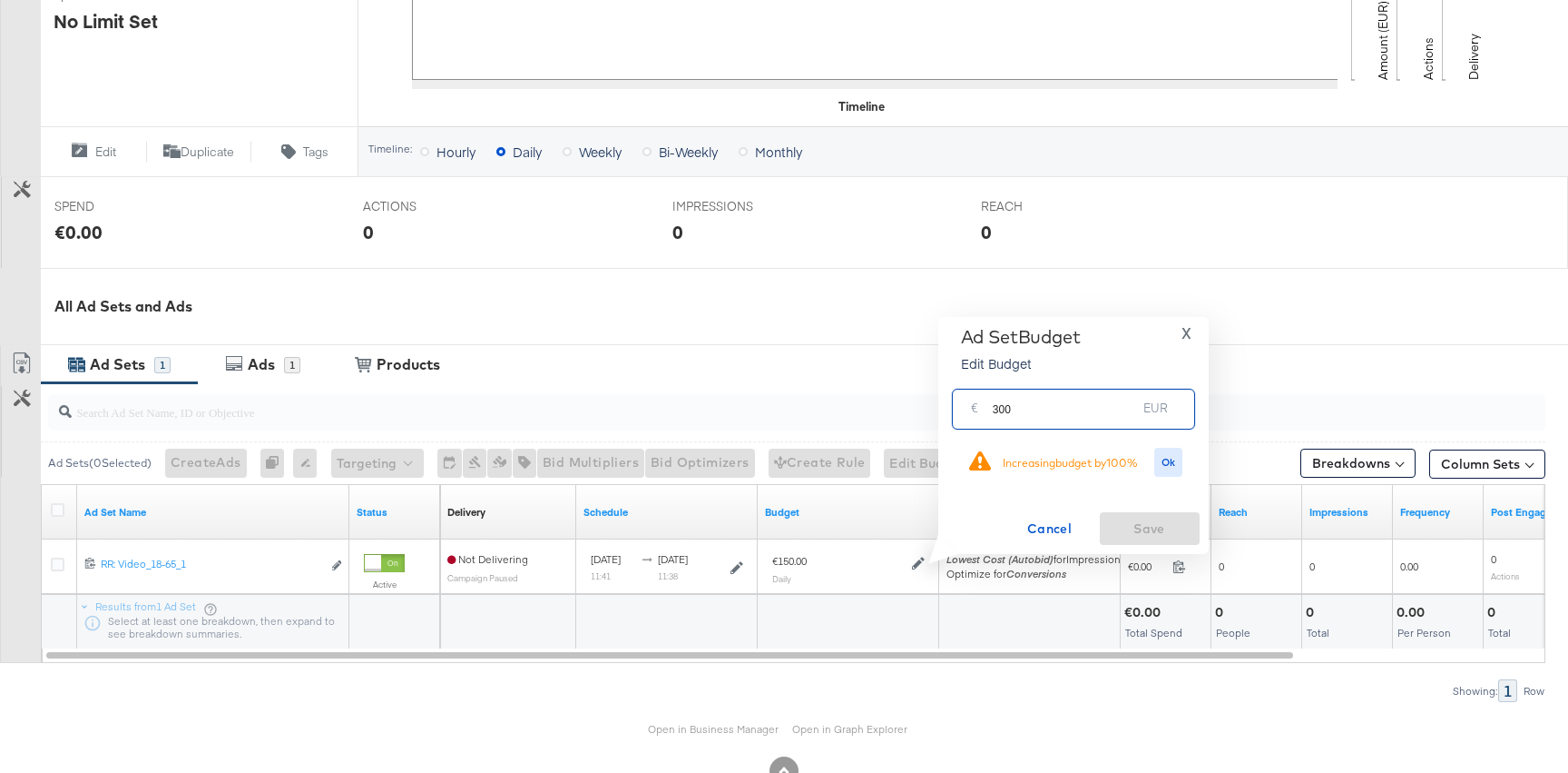
type input "300"
click at [1153, 449] on div "Ok" at bounding box center [1169, 462] width 39 height 30
click at [1162, 456] on span "Ok" at bounding box center [1169, 461] width 15 height 13
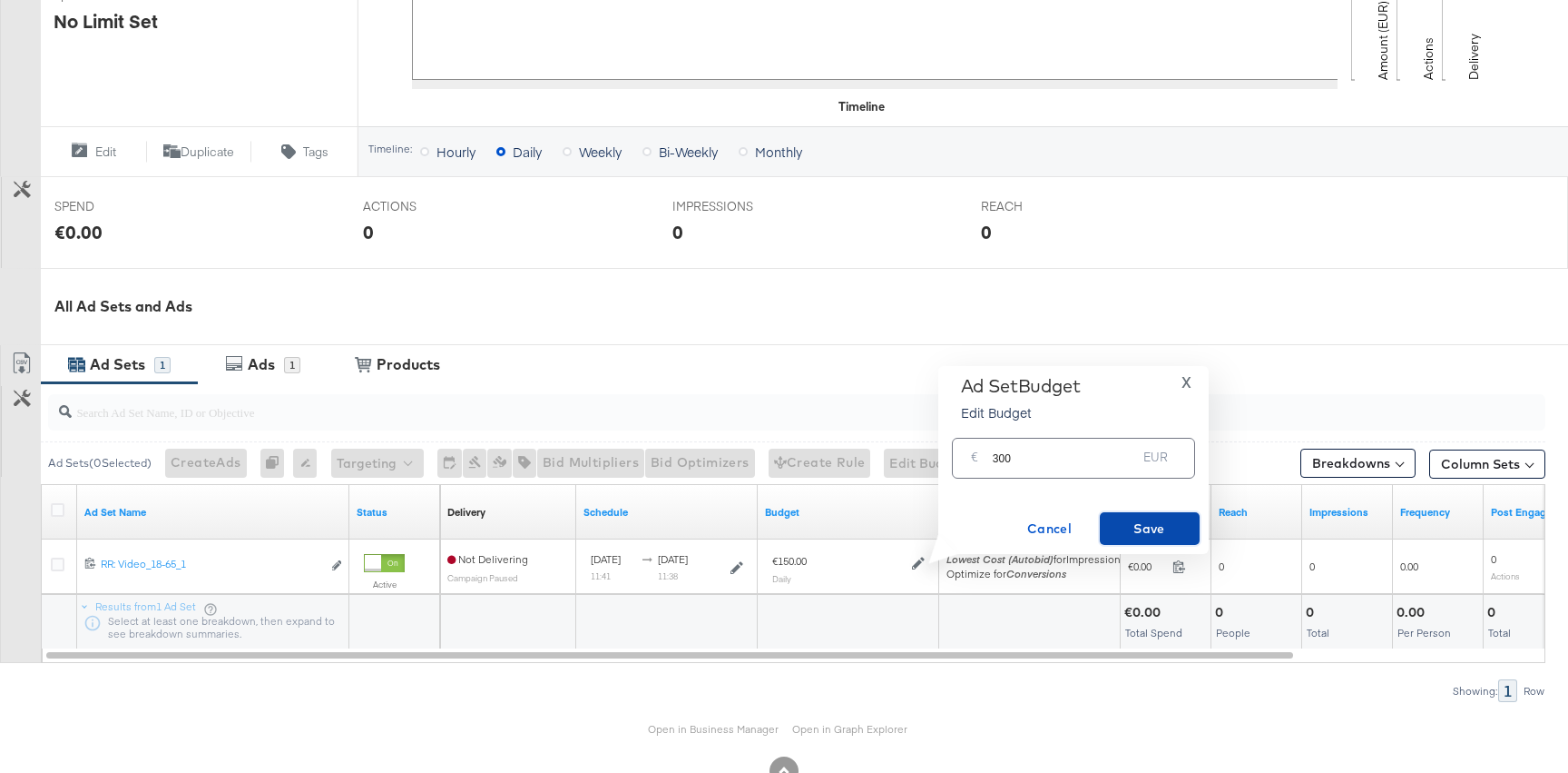
click at [1140, 534] on span "Save" at bounding box center [1150, 528] width 86 height 23
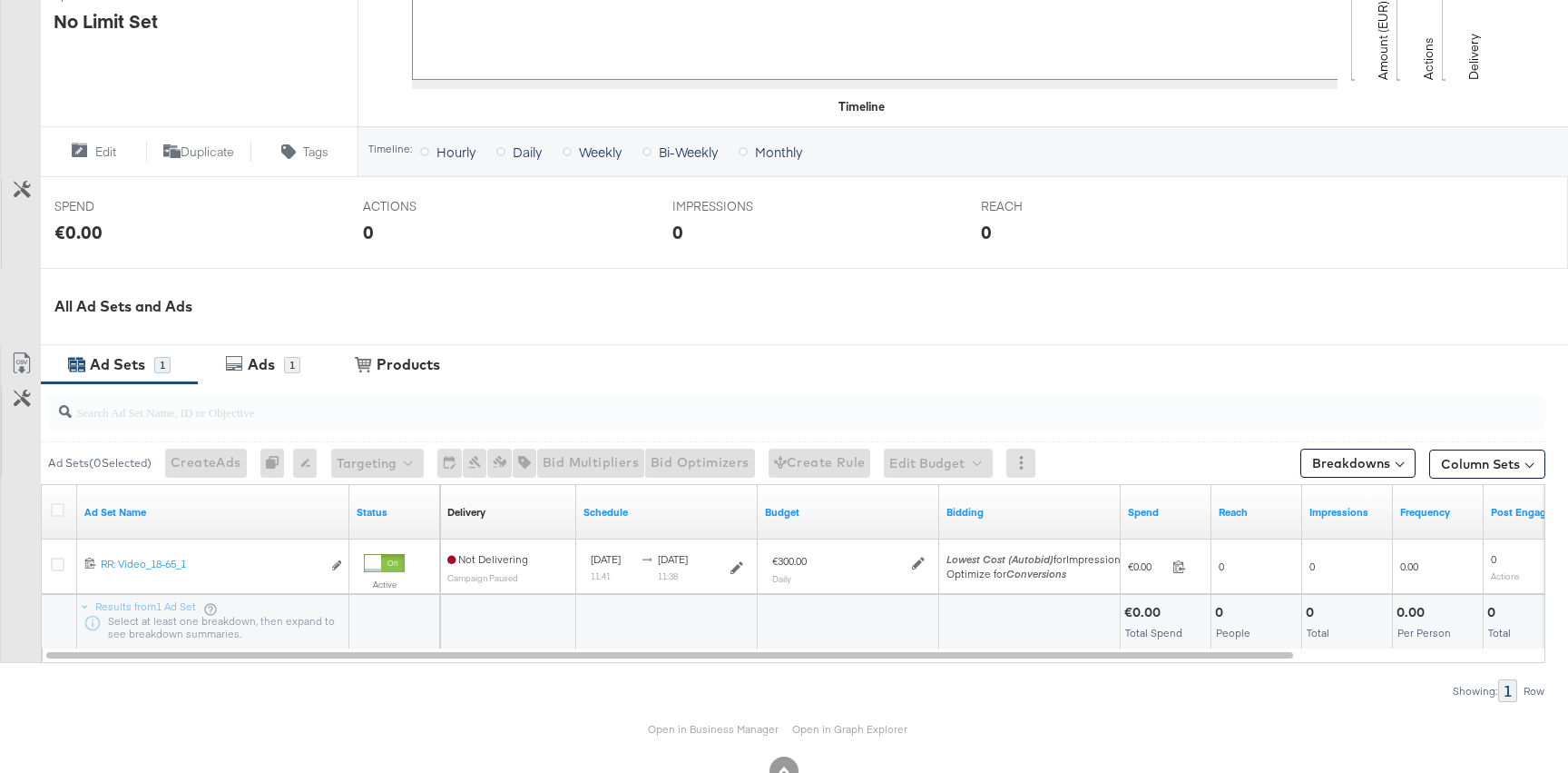
scroll to position [614, 0]
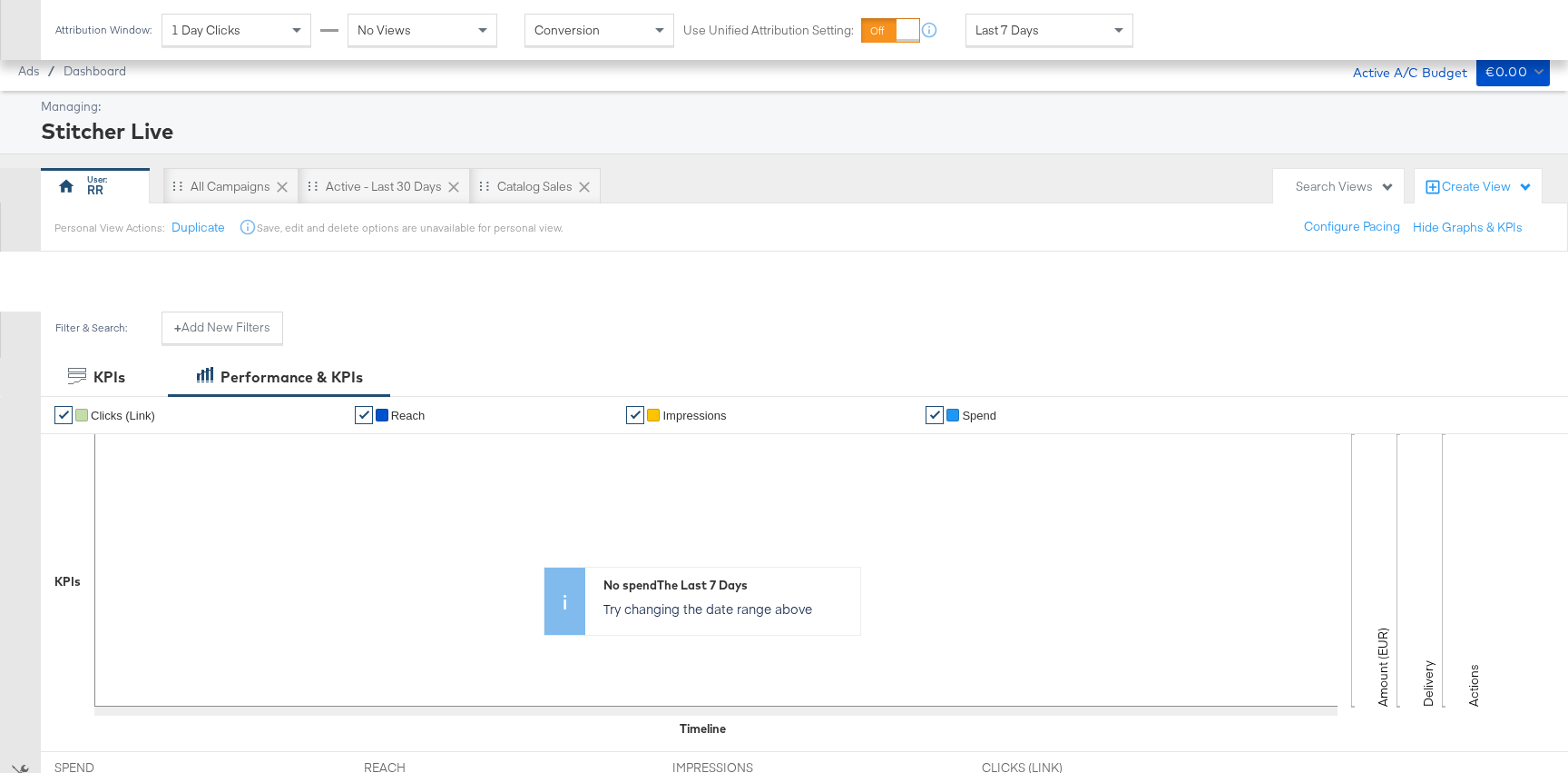
scroll to position [496, 0]
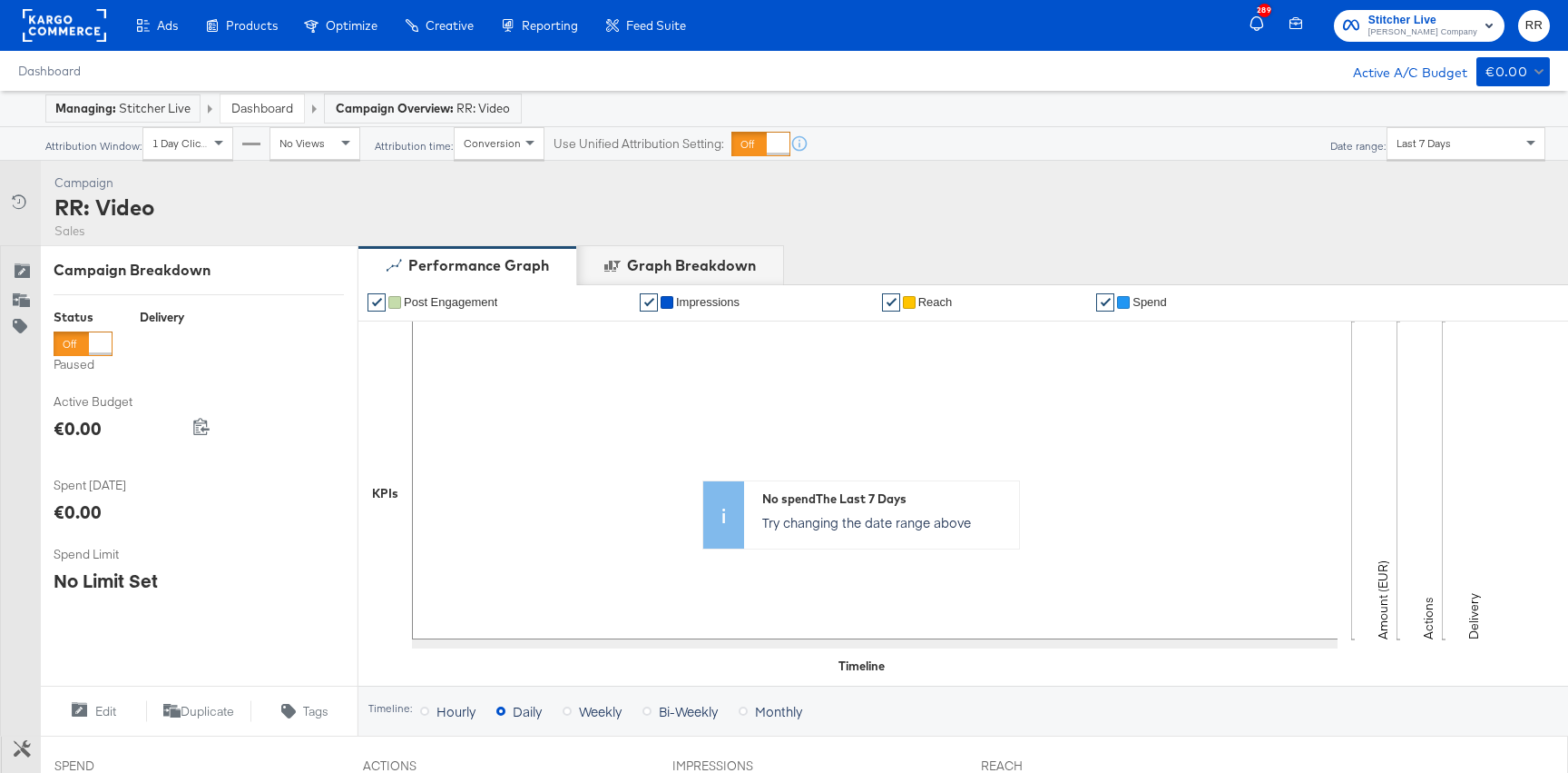
scroll to position [614, 0]
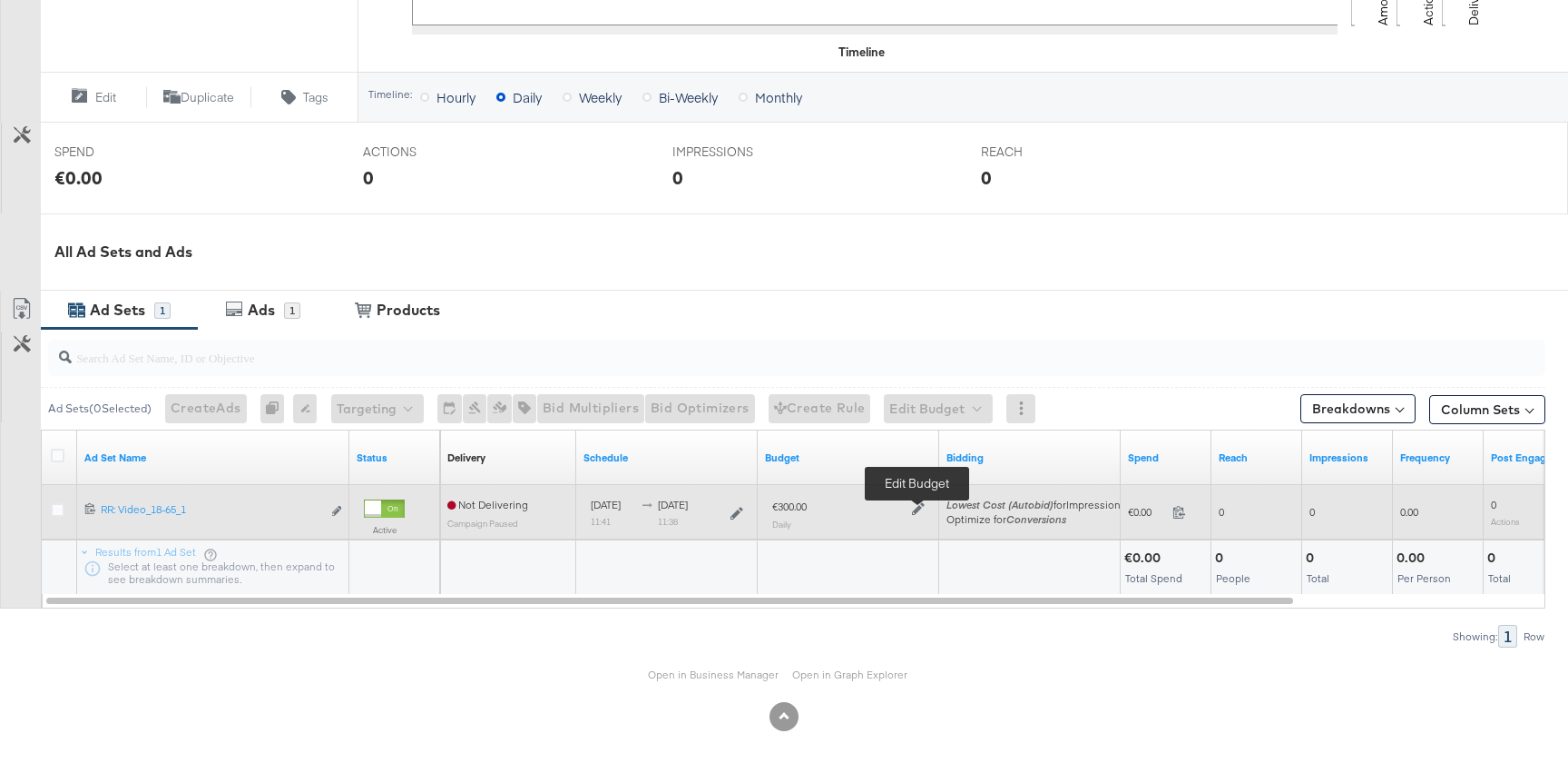
click at [916, 505] on icon at bounding box center [919, 508] width 13 height 13
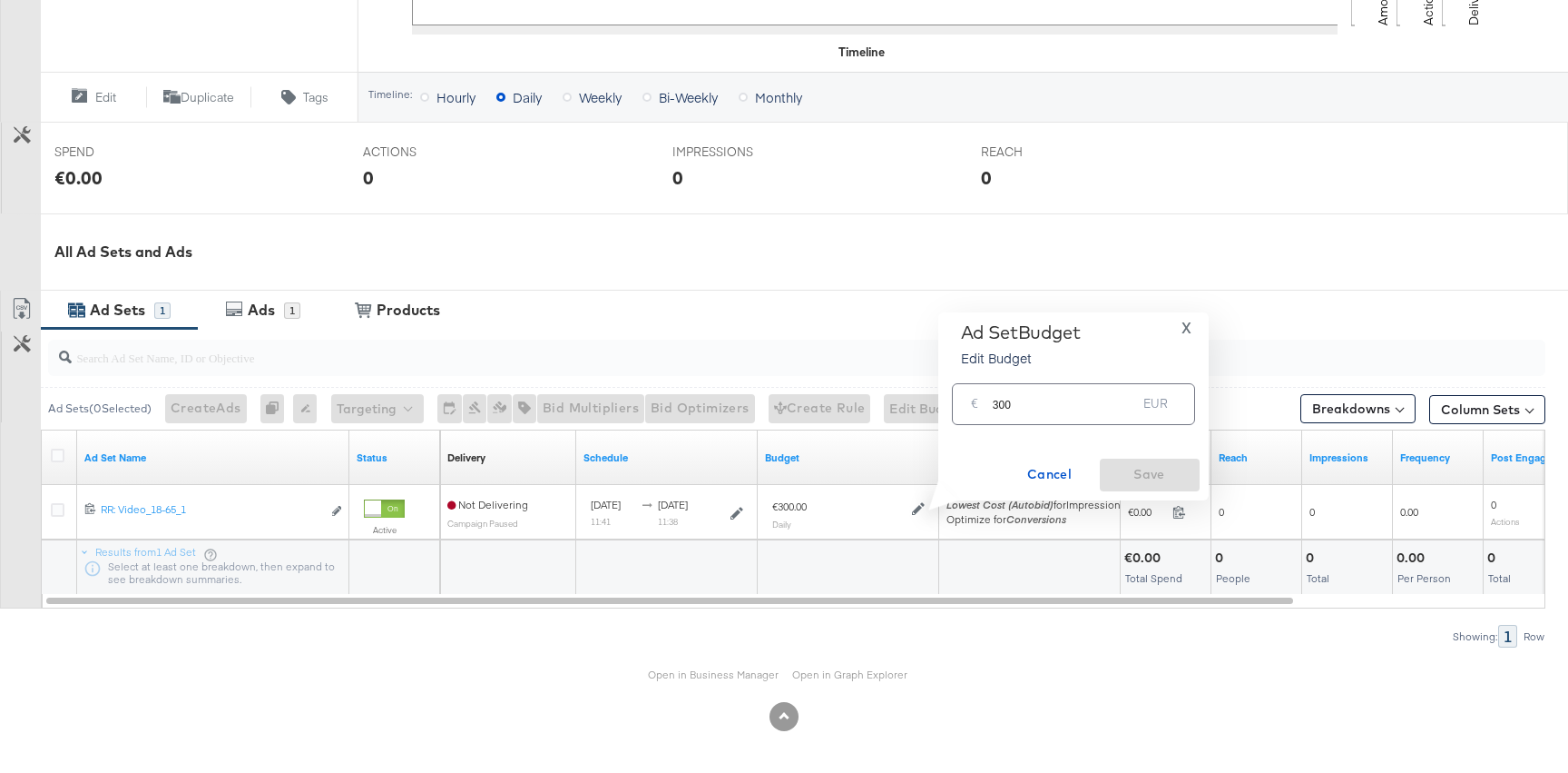
click at [1002, 403] on input "300" at bounding box center [1065, 396] width 144 height 39
type input "100"
click at [1153, 477] on span "Save" at bounding box center [1150, 474] width 86 height 23
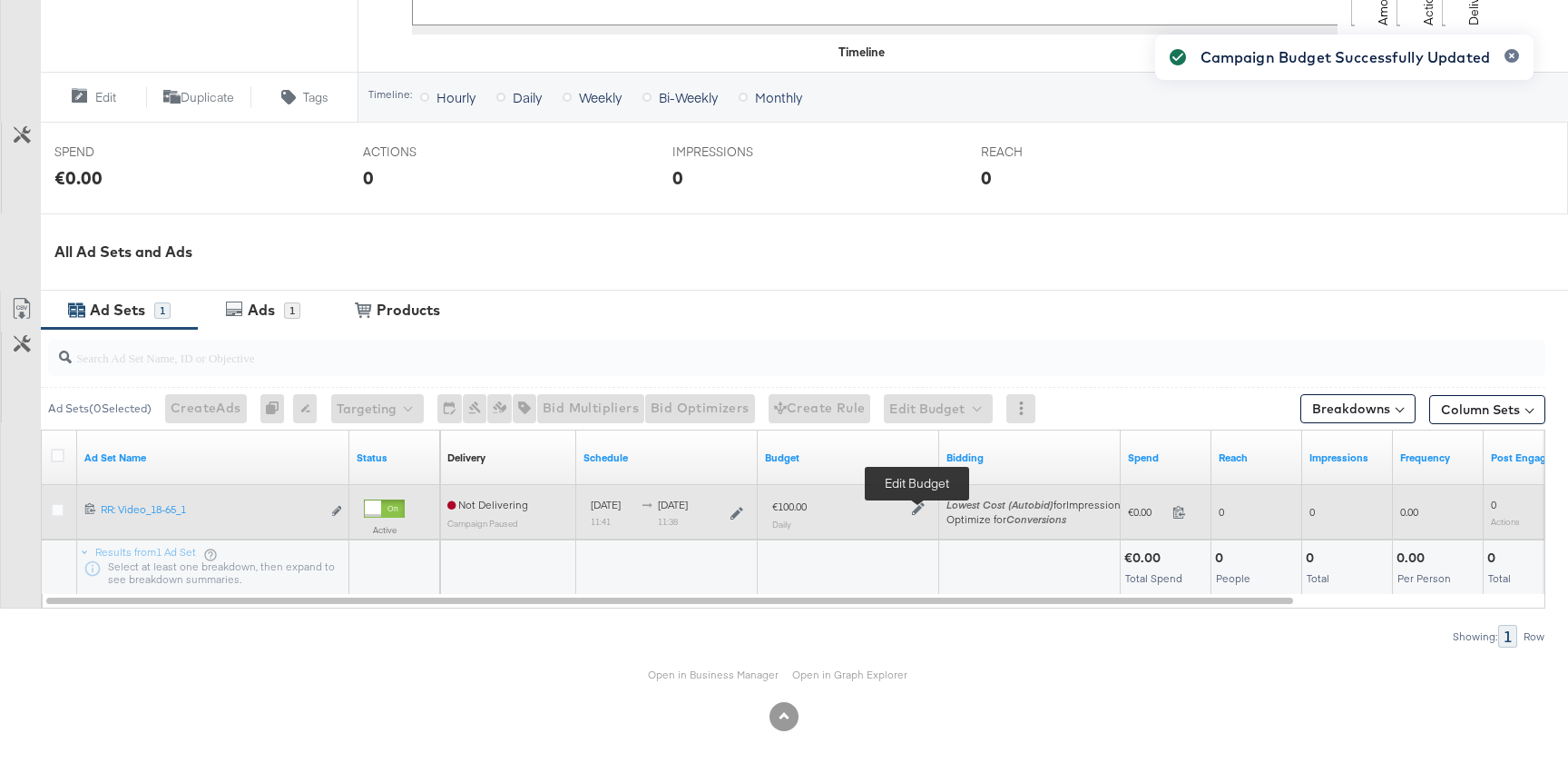
click at [916, 508] on icon at bounding box center [919, 508] width 13 height 13
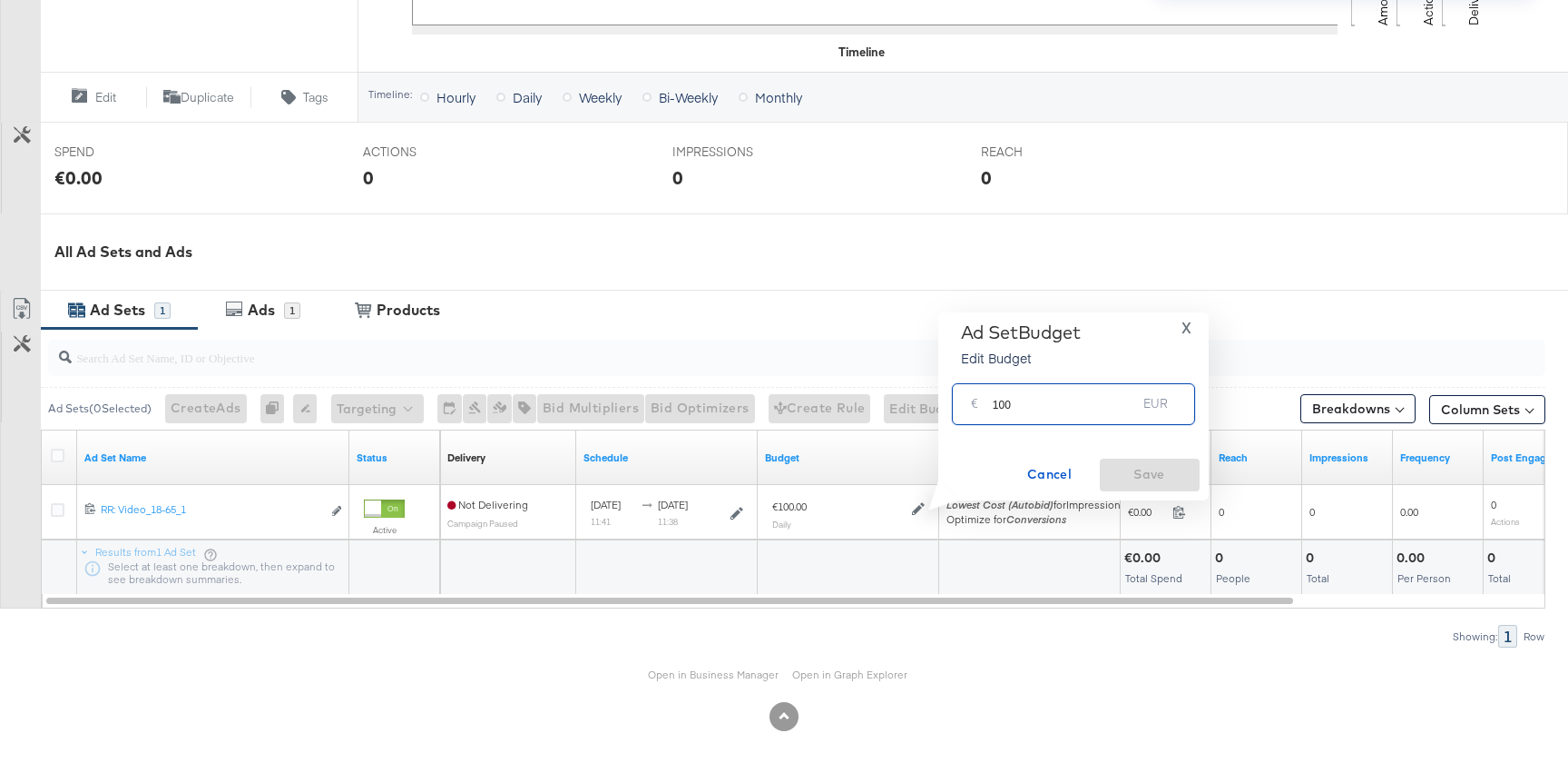
drag, startPoint x: 993, startPoint y: 407, endPoint x: 1166, endPoint y: 407, distance: 173.0
click at [1166, 407] on div "Managing: Stitcher Live Dashboard Campaign Overview: RR: Video Attribution Wind…" at bounding box center [784, 125] width 1568 height 1296
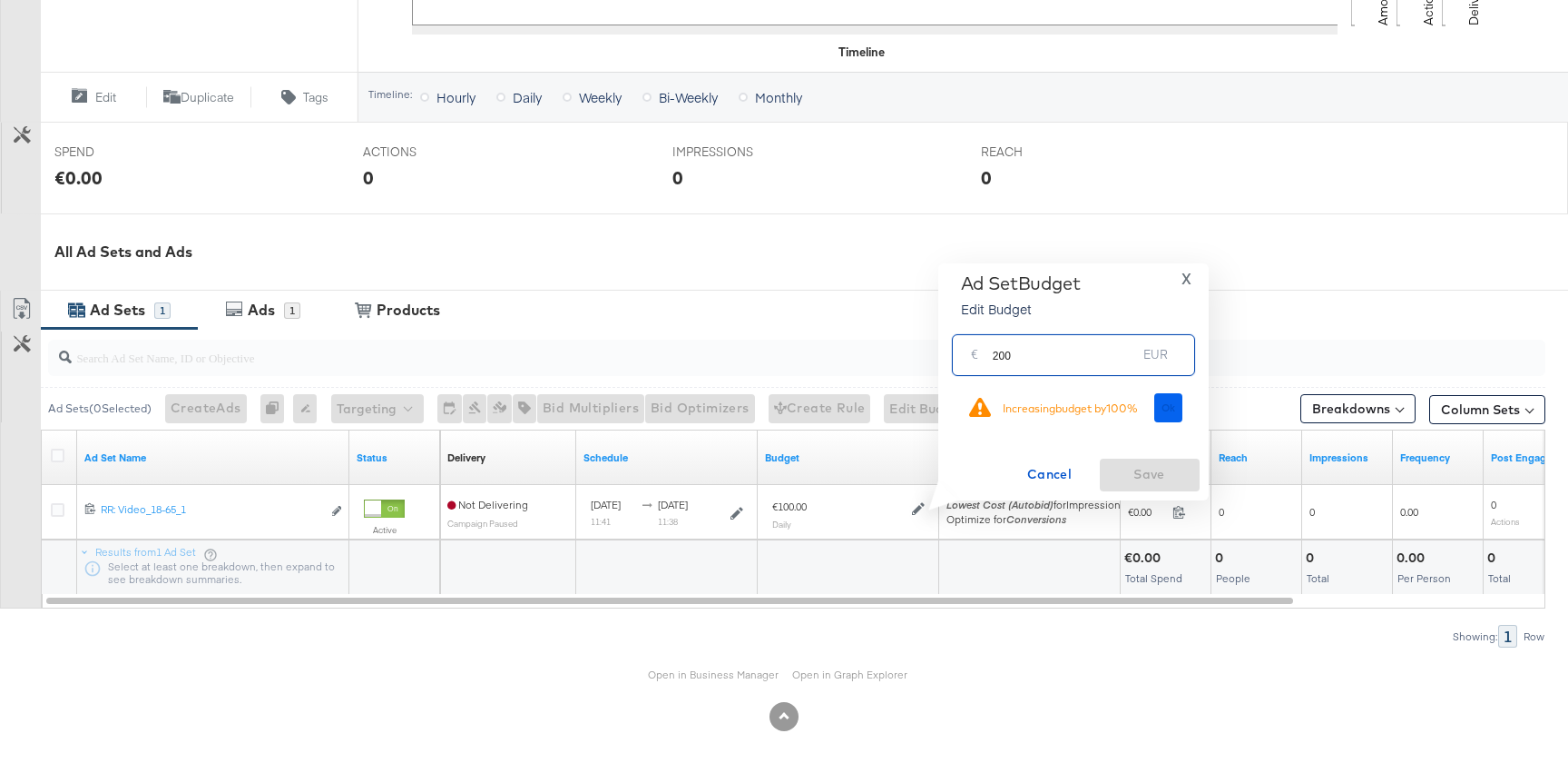
type input "200"
click at [1173, 413] on span "Ok" at bounding box center [1169, 407] width 15 height 13
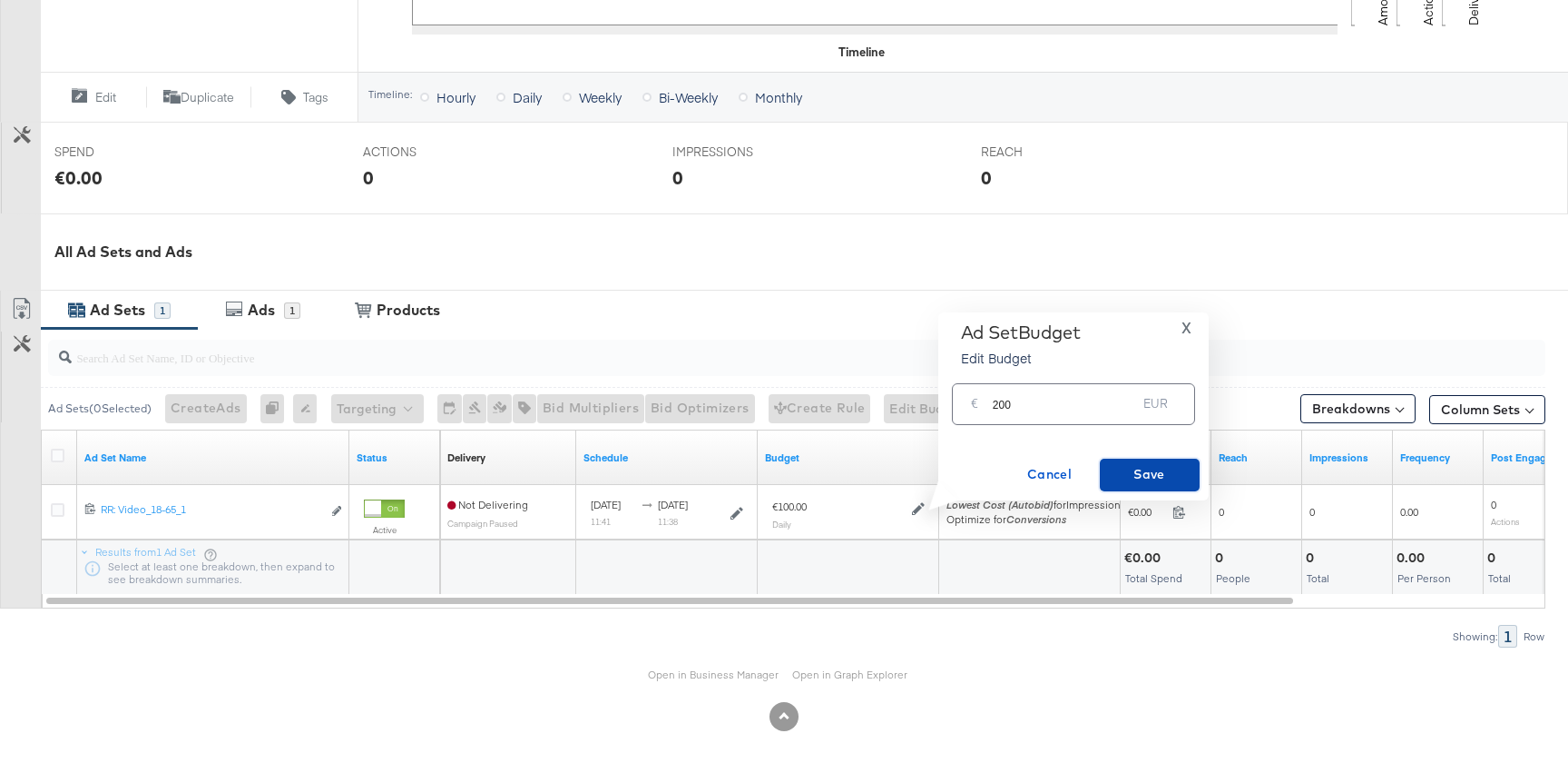
click at [1160, 474] on span "Save" at bounding box center [1150, 474] width 86 height 23
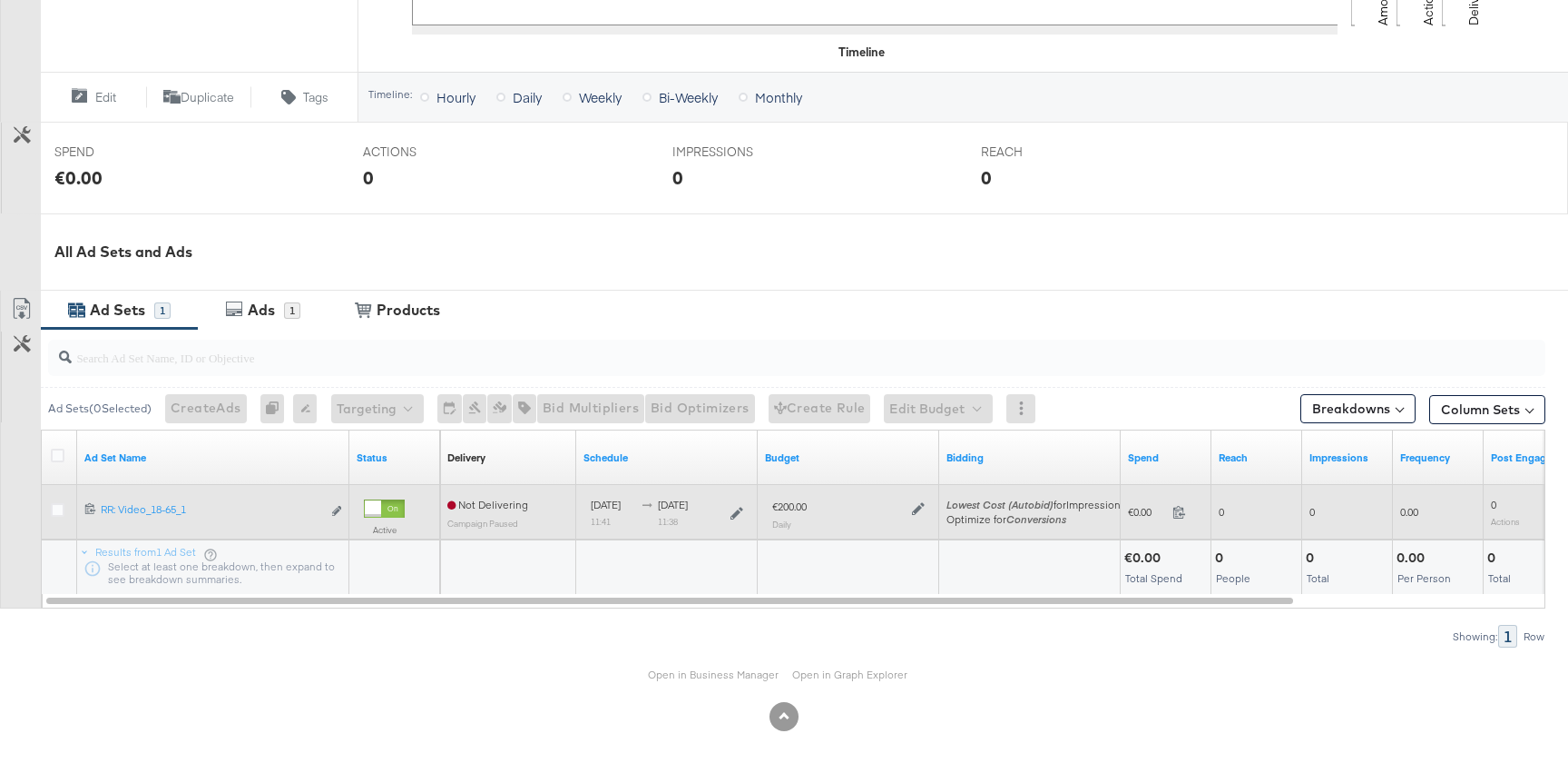
drag, startPoint x: 474, startPoint y: 461, endPoint x: 491, endPoint y: 497, distance: 39.8
click at [497, 484] on div "Ad Set Name Status Delivery Sorting Unavailable Schedule Budget Bidding Spend R…" at bounding box center [793, 457] width 1505 height 54
